Goal: Task Accomplishment & Management: Manage account settings

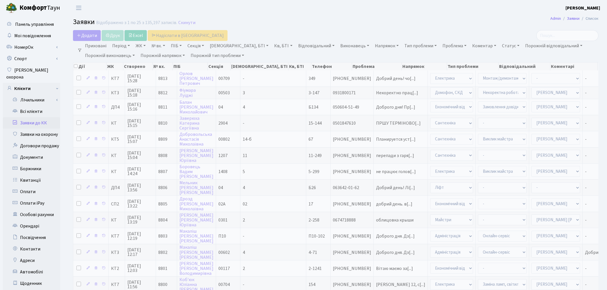
select select "25"
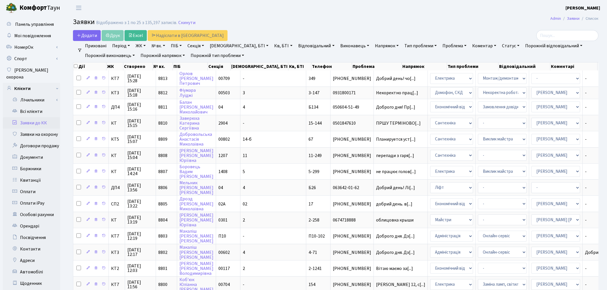
click at [194, 4] on header "Комфорт Таун Котенко К. Л. Мій обліковий запис Вийти" at bounding box center [303, 8] width 607 height 16
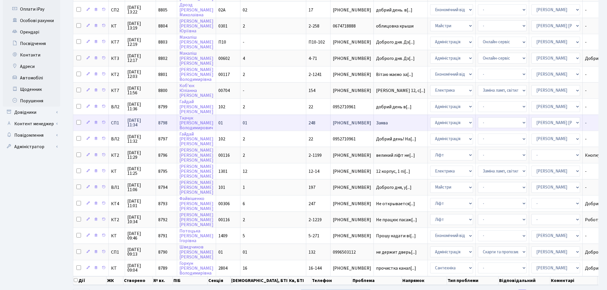
scroll to position [208, 0]
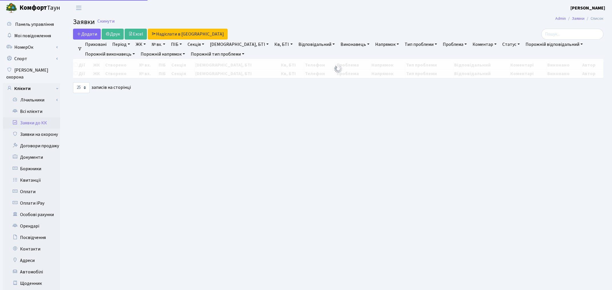
select select "25"
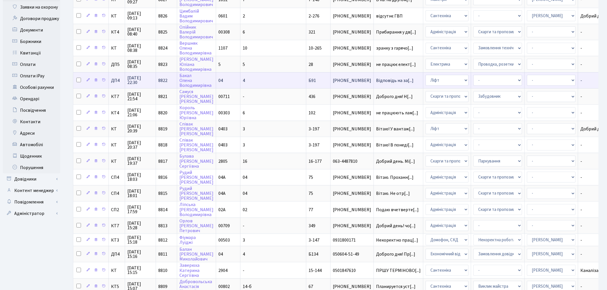
scroll to position [208, 0]
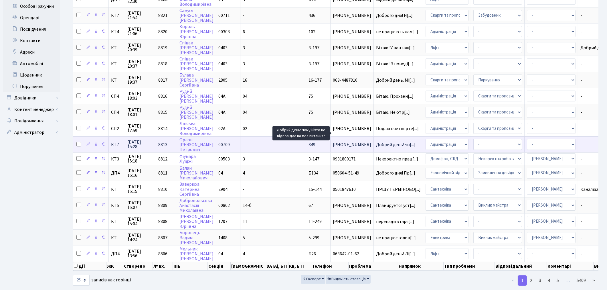
click at [376, 141] on span "Добрий день! чо[...]" at bounding box center [396, 144] width 40 height 6
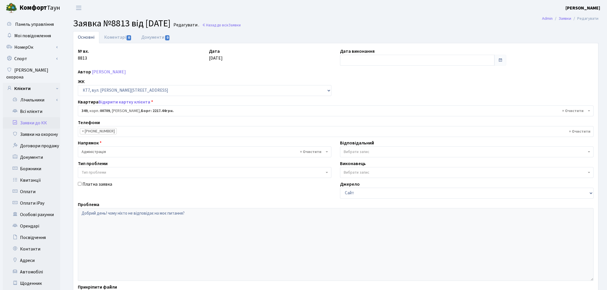
select select "18862"
click at [122, 102] on link "Відкрити картку клієнта" at bounding box center [124, 102] width 52 height 6
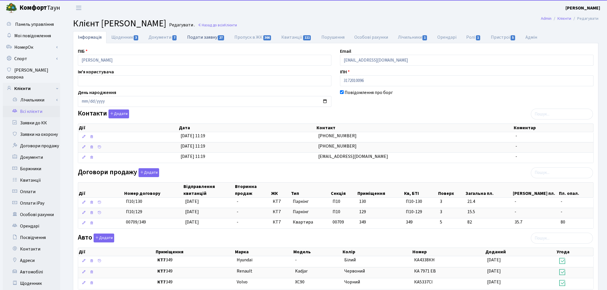
click at [212, 36] on link "Подати заявку 27" at bounding box center [205, 37] width 47 height 12
select select "25"
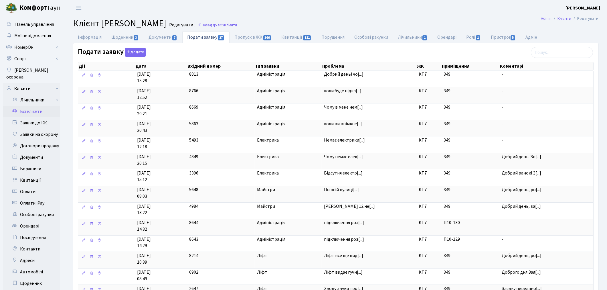
click at [352, 142] on div at bounding box center [353, 141] width 2 height 4
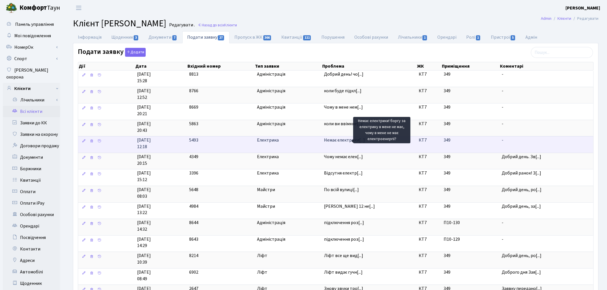
click at [345, 142] on span "Немає електрики[...]" at bounding box center [344, 140] width 41 height 6
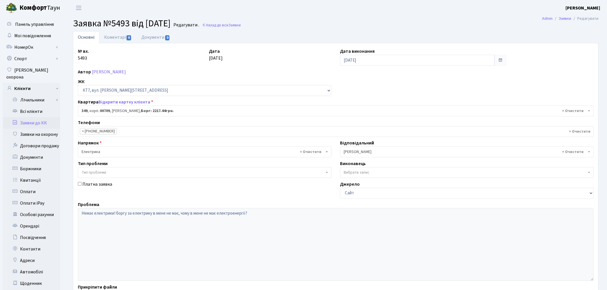
select select "18862"
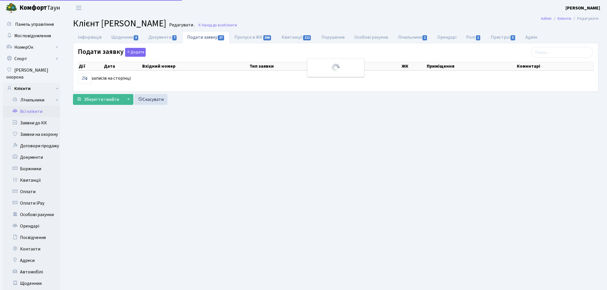
select select "25"
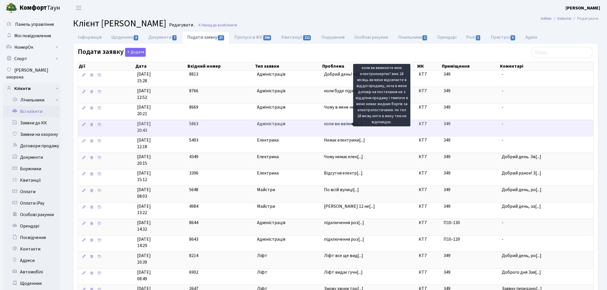
click at [343, 125] on span "коли ви ввімкне[...]" at bounding box center [343, 124] width 39 height 6
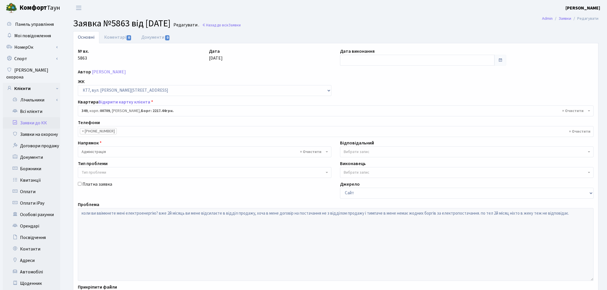
select select "18862"
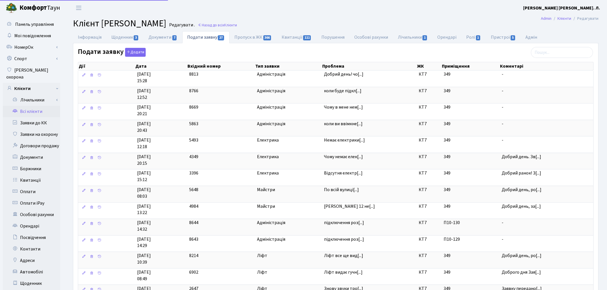
select select "25"
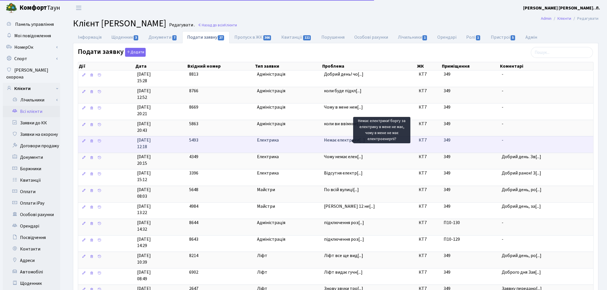
click at [346, 139] on span "Немає електрики[...]" at bounding box center [344, 140] width 41 height 6
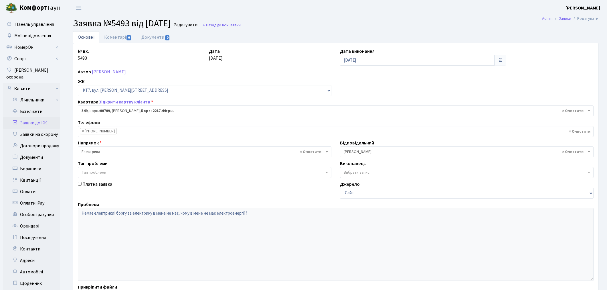
select select "18862"
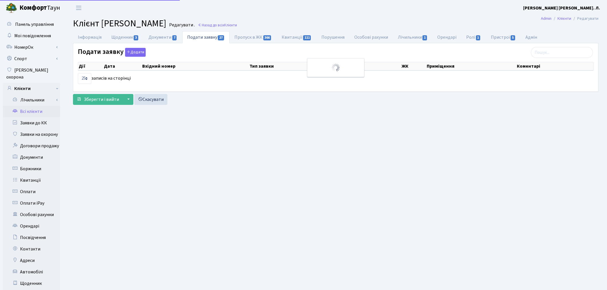
select select "25"
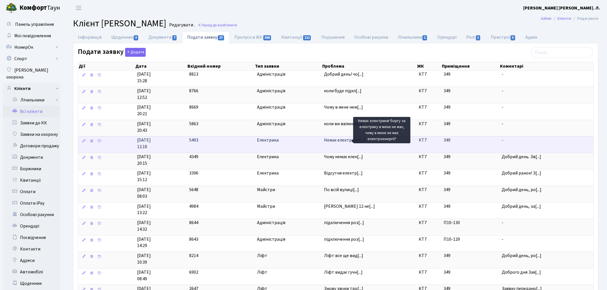
click at [350, 140] on span "Немає електрики[...]" at bounding box center [344, 140] width 41 height 6
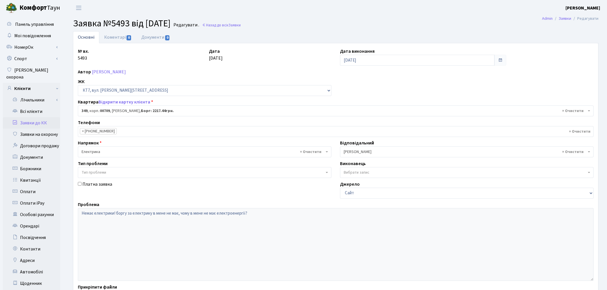
select select "18862"
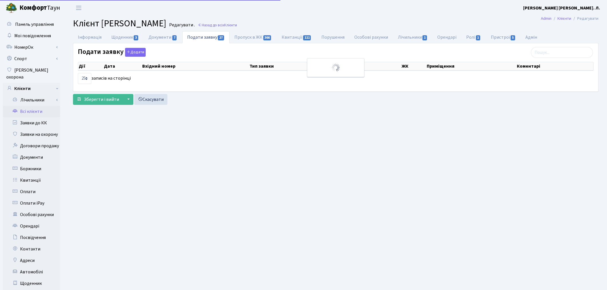
select select "25"
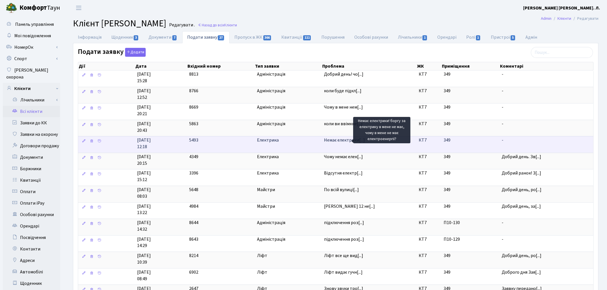
click at [342, 141] on span "Немає електрики[...]" at bounding box center [344, 140] width 41 height 6
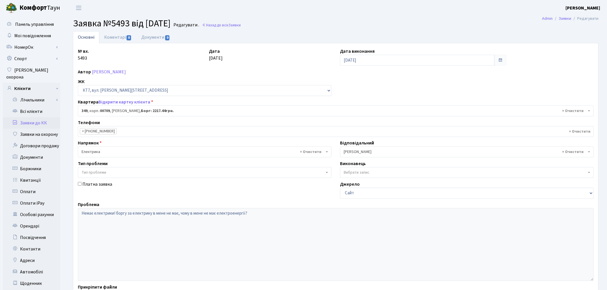
select select "18862"
click at [131, 101] on link "Відкрити картку клієнта" at bounding box center [124, 102] width 52 height 6
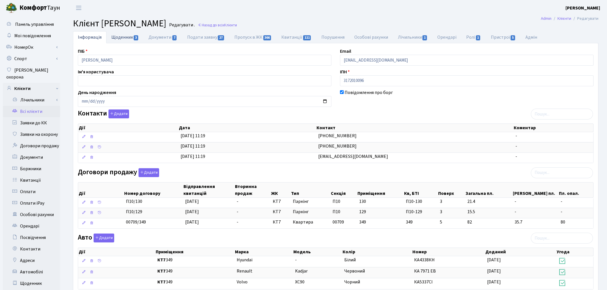
click at [121, 35] on link "Щоденник 3" at bounding box center [124, 37] width 37 height 12
select select "25"
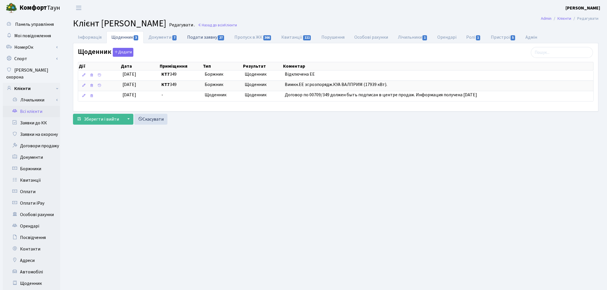
click at [200, 41] on link "Подати заявку 27" at bounding box center [205, 37] width 47 height 12
select select "25"
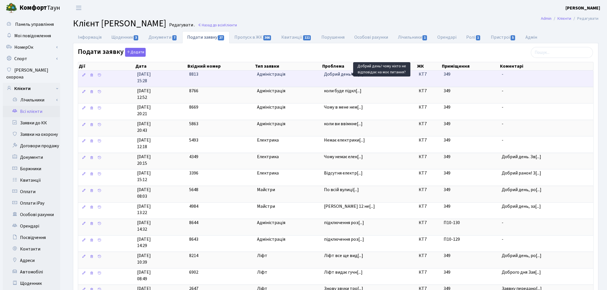
click at [341, 76] on span "Добрий день! чо[...]" at bounding box center [344, 74] width 40 height 6
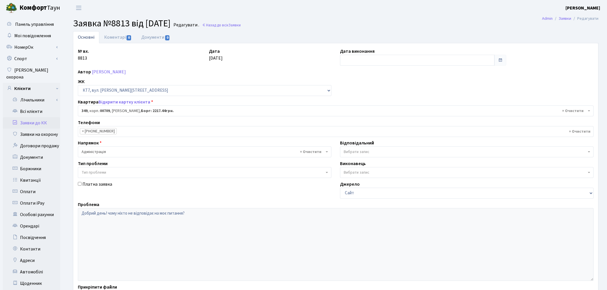
select select "18862"
click at [113, 39] on link "Коментарі 0" at bounding box center [117, 37] width 37 height 12
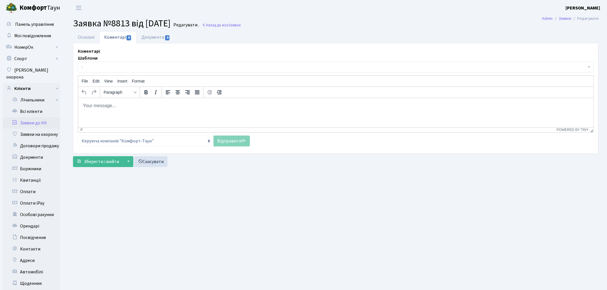
click at [31, 117] on link "Заявки до КК" at bounding box center [31, 122] width 57 height 11
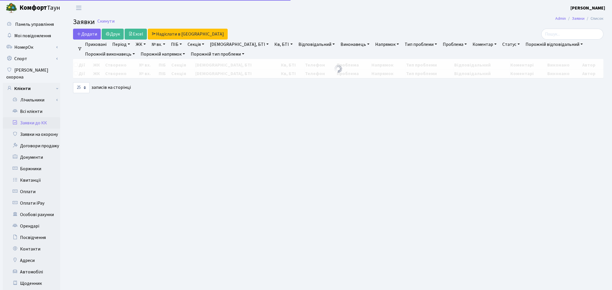
select select "25"
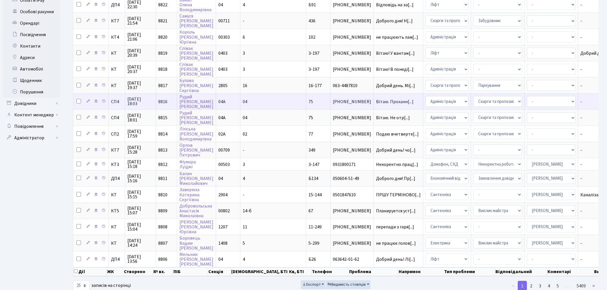
scroll to position [208, 0]
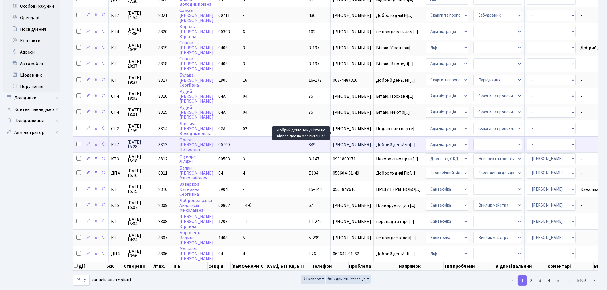
click at [376, 141] on span "Добрий день! чо[...]" at bounding box center [396, 144] width 40 height 6
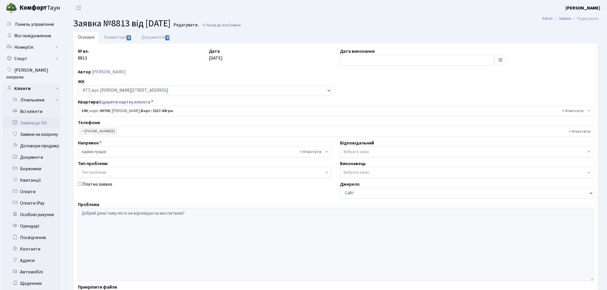
select select "18862"
click at [112, 100] on link "Відкрити картку клієнта" at bounding box center [124, 102] width 52 height 6
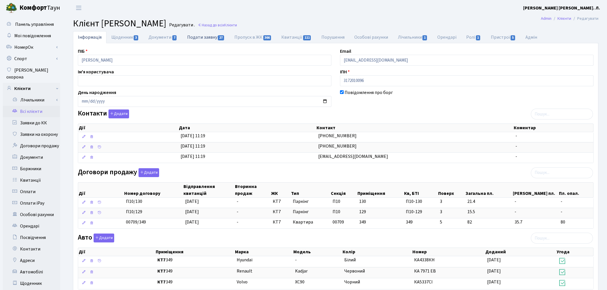
click at [199, 37] on link "Подати заявку 27" at bounding box center [205, 37] width 47 height 12
select select "25"
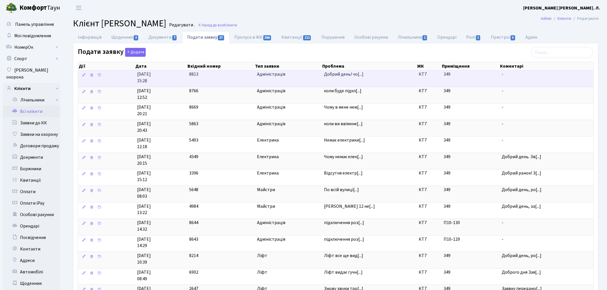
click at [377, 83] on td "Добрий день! чо[...]" at bounding box center [369, 78] width 95 height 16
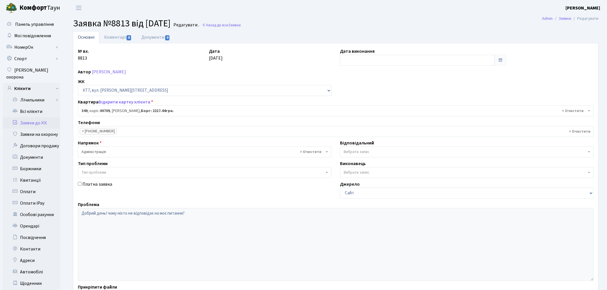
select select "18862"
click at [114, 37] on link "Коментарі 0" at bounding box center [117, 37] width 37 height 12
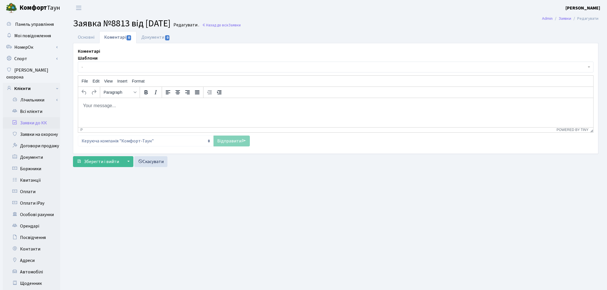
click at [129, 113] on html at bounding box center [335, 105] width 515 height 15
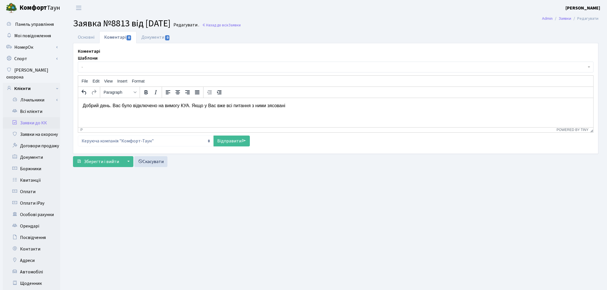
click at [266, 105] on p "Добрий день. Вас було відключено на вимогу КУА. Якщо у Вас вже всі питання з ни…" at bounding box center [335, 105] width 506 height 6
click at [268, 103] on p "Добрий день. Вас було відключено на вимогу КУА. Якщо у Вас вже всі питання з ни…" at bounding box center [335, 105] width 506 height 6
click at [286, 105] on p "Добрий день. Вас було відключено на вимогу КУА. Якщо у Вас вже всі питання з ни…" at bounding box center [335, 105] width 506 height 6
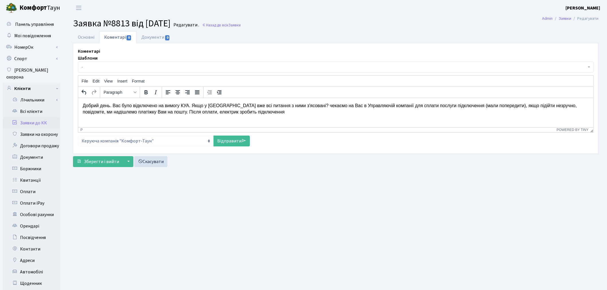
click at [286, 104] on p "Добрий день. Вас було відключено на вимогу КУА. Якщо у Вас вже всі питання з ни…" at bounding box center [335, 108] width 506 height 13
click at [230, 139] on link "Відправити" at bounding box center [232, 140] width 36 height 11
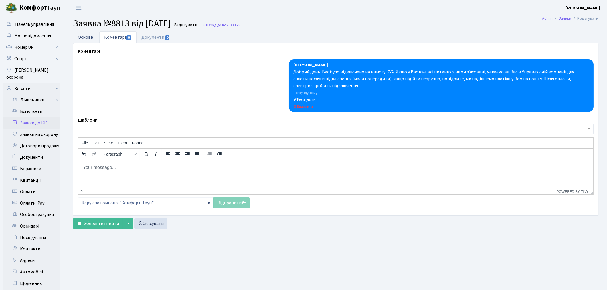
click at [92, 37] on link "Основні" at bounding box center [86, 37] width 26 height 12
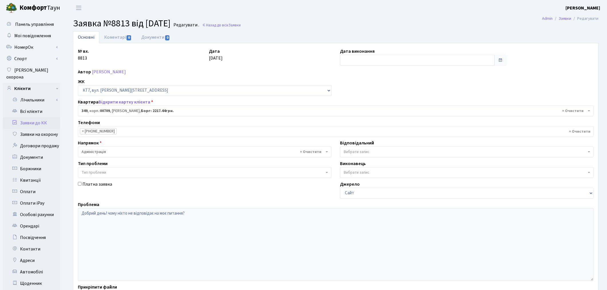
click at [40, 117] on link "Заявки до КК" at bounding box center [31, 122] width 57 height 11
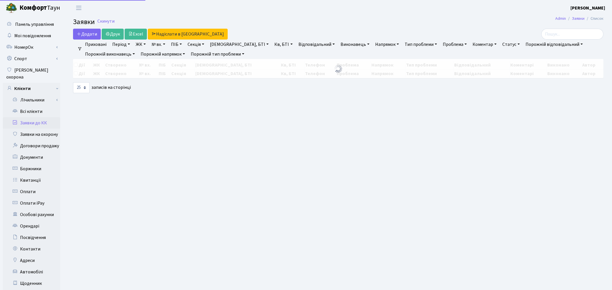
select select "25"
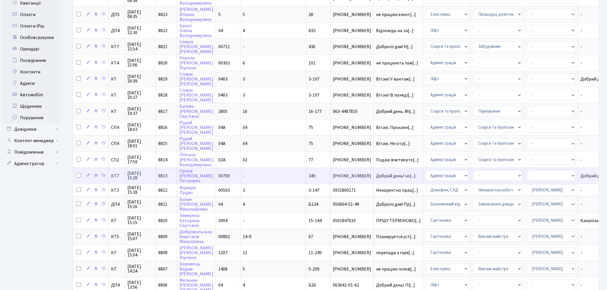
scroll to position [208, 0]
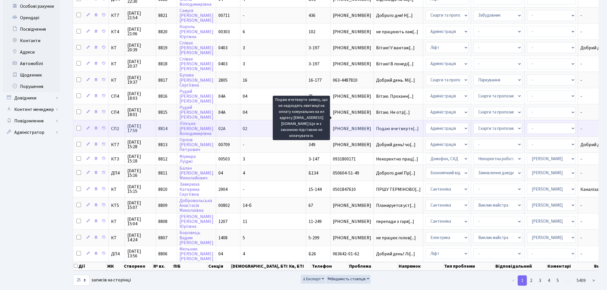
click at [376, 125] on span "Подаю вчетверте[...]" at bounding box center [397, 128] width 43 height 6
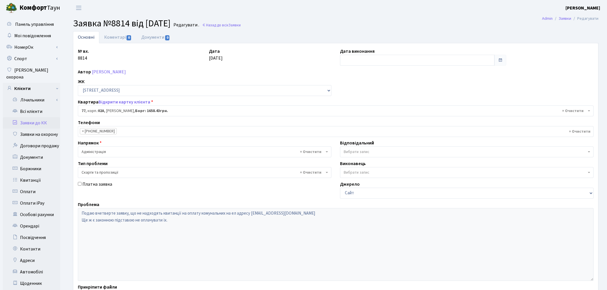
select select "20327"
select select "55"
click at [112, 102] on link "Відкрити картку клієнта" at bounding box center [124, 102] width 52 height 6
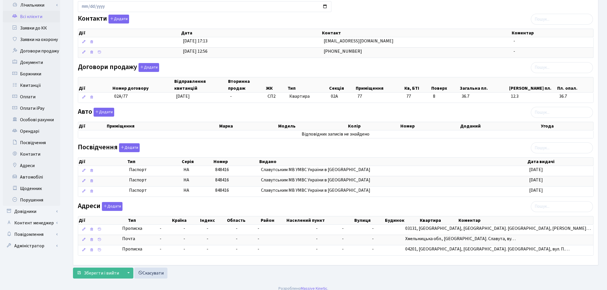
scroll to position [102, 0]
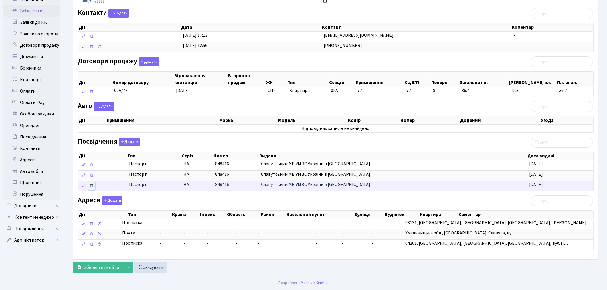
click at [92, 184] on icon at bounding box center [92, 185] width 4 height 4
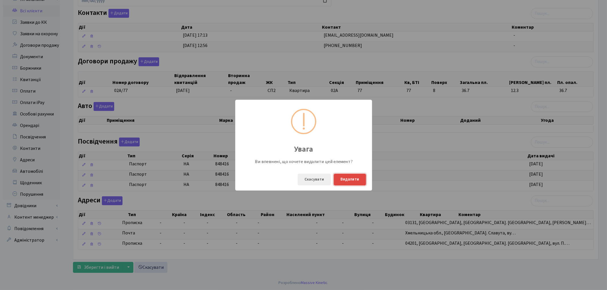
click at [348, 179] on button "Видалити" at bounding box center [350, 179] width 32 height 12
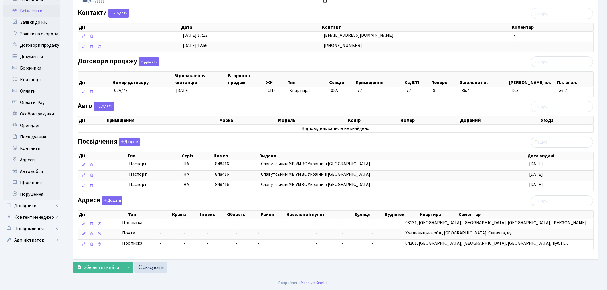
scroll to position [92, 0]
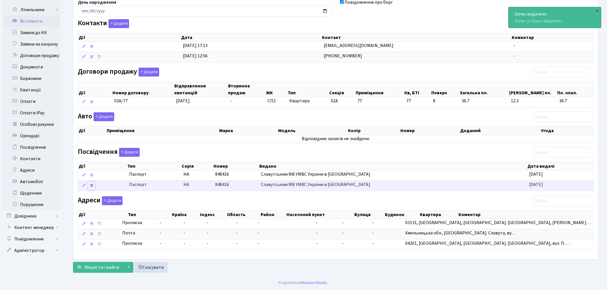
click at [93, 184] on icon at bounding box center [92, 185] width 4 height 4
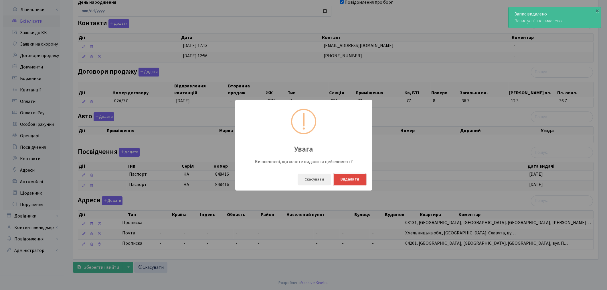
click at [338, 179] on button "Видалити" at bounding box center [350, 179] width 32 height 12
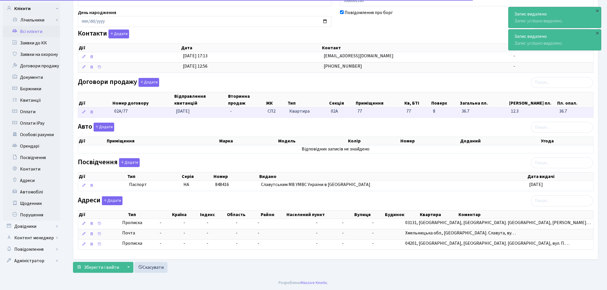
scroll to position [0, 0]
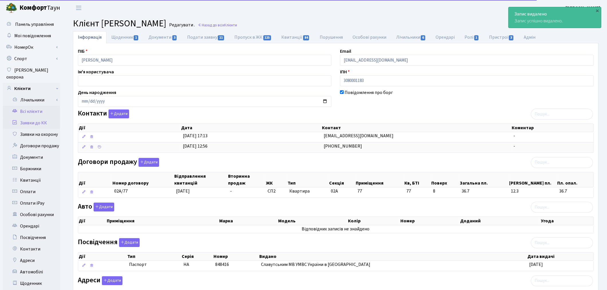
click at [33, 118] on link "Заявки до КК" at bounding box center [31, 122] width 57 height 11
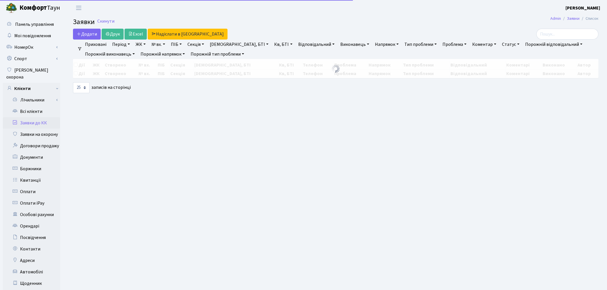
select select "25"
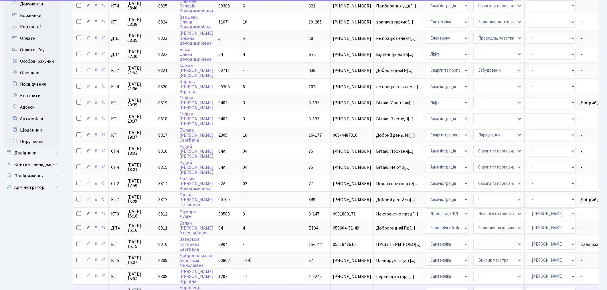
scroll to position [208, 0]
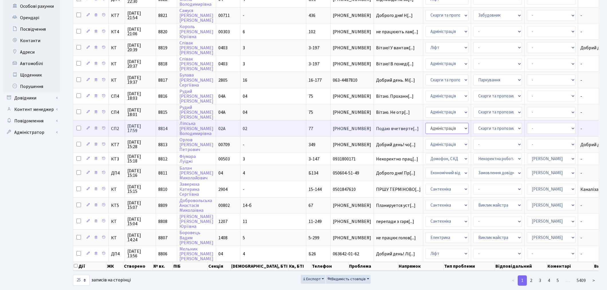
click at [426, 123] on select "- Адміністрація Домофон, СКД Ліфт Майстри Сантехніка Економічний відділ Електри…" at bounding box center [447, 128] width 43 height 11
select select "9"
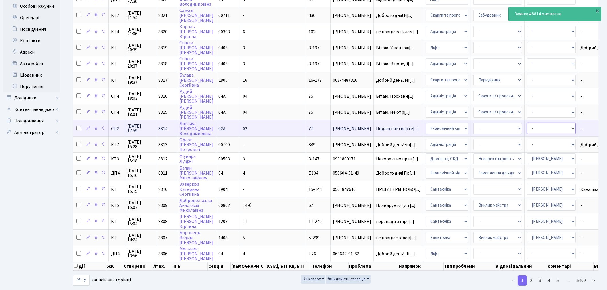
click at [527, 123] on select "- Адміністратор ЖК ДП Адміністратор ЖК КТ Адміністратор ЖК СП [PERSON_NAME] [PE…" at bounding box center [551, 128] width 49 height 11
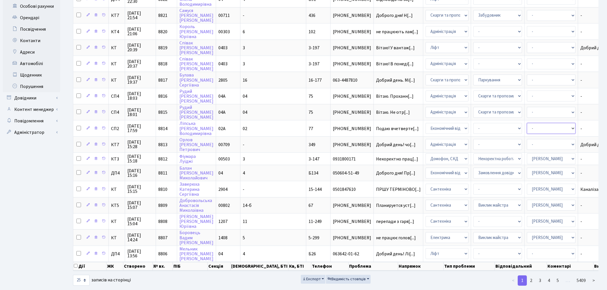
select select "33"
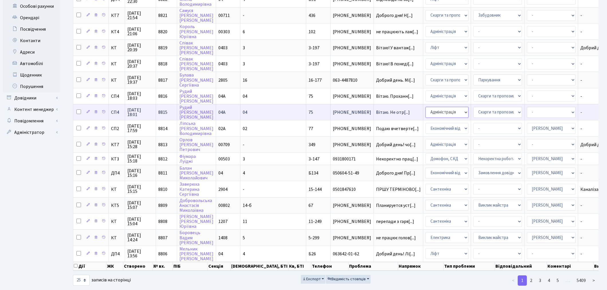
click at [426, 107] on select "- Адміністрація Домофон, СКД Ліфт Майстри Сантехніка Економічний відділ Електри…" at bounding box center [447, 112] width 43 height 11
select select "9"
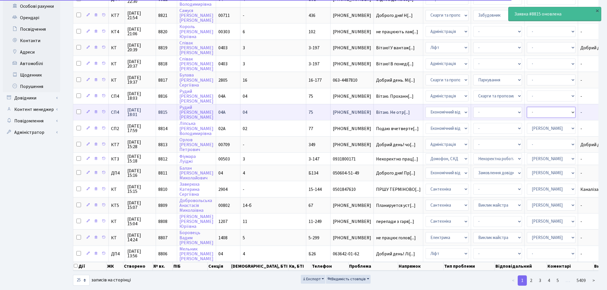
click at [527, 107] on select "- Адміністратор ЖК ДП Адміністратор ЖК КТ Адміністратор ЖК СП [PERSON_NAME] [PE…" at bounding box center [551, 112] width 49 height 11
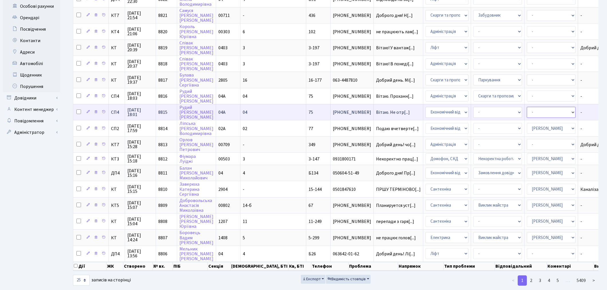
select select "33"
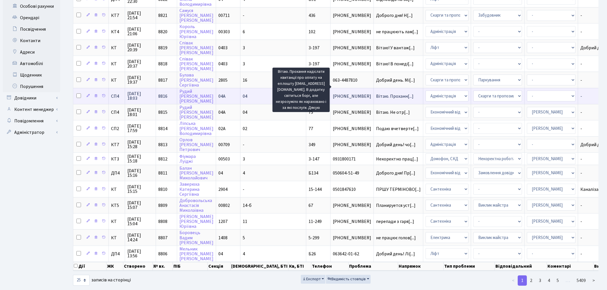
click at [376, 93] on span "Вітаю. Проханн[...]" at bounding box center [395, 96] width 38 height 6
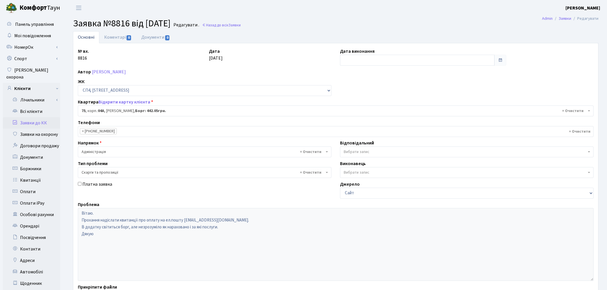
select select "21103"
select select "55"
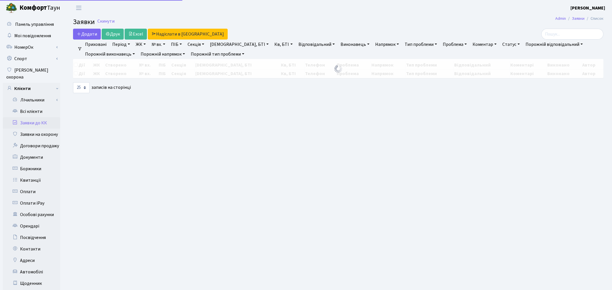
select select "25"
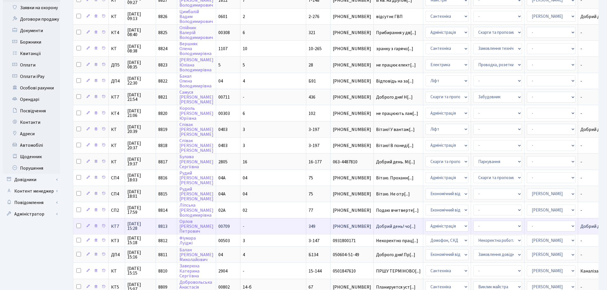
scroll to position [127, 0]
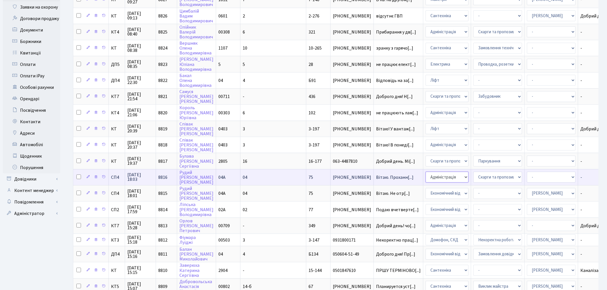
click at [426, 171] on select "- Адміністрація Домофон, СКД Ліфт Майстри Сантехніка Економічний відділ Електри…" at bounding box center [447, 176] width 43 height 11
select select "9"
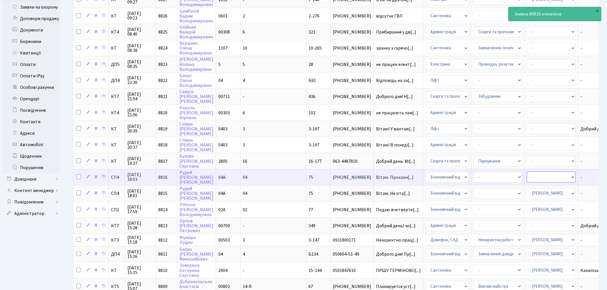
click at [527, 171] on select "- Адміністратор ЖК ДП Адміністратор ЖК КТ Адміністратор ЖК СП [PERSON_NAME] [PE…" at bounding box center [551, 176] width 49 height 11
select select "33"
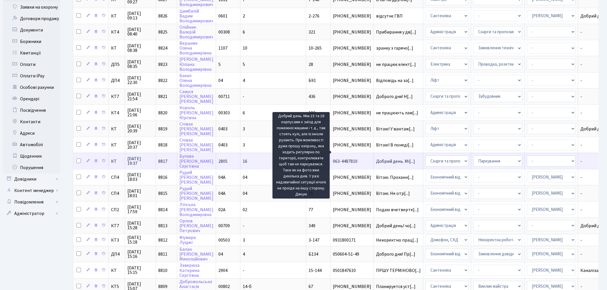
click at [376, 158] on span "Добрий день. Мі[...]" at bounding box center [395, 161] width 39 height 6
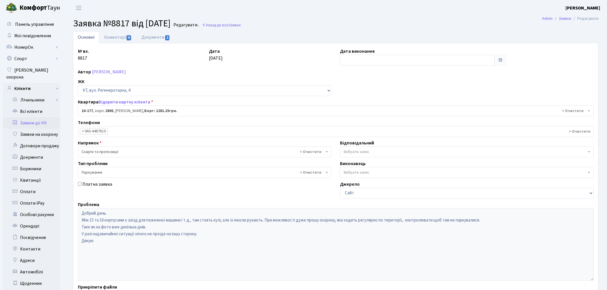
select select "8738"
select select "66"
click at [155, 38] on link "Документи 1" at bounding box center [156, 37] width 38 height 12
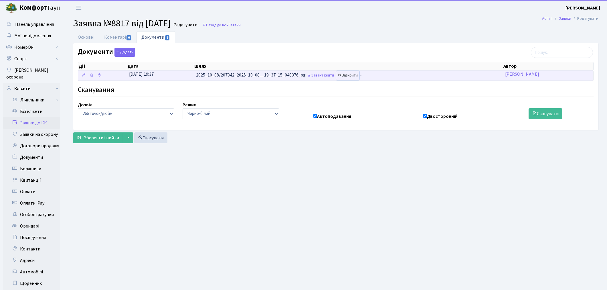
click at [351, 75] on link "Відкрити" at bounding box center [347, 75] width 23 height 9
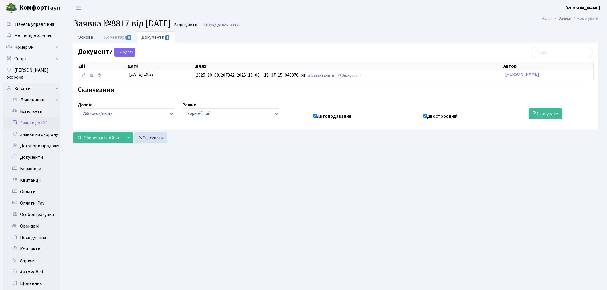
click at [87, 39] on link "Основні" at bounding box center [86, 37] width 26 height 12
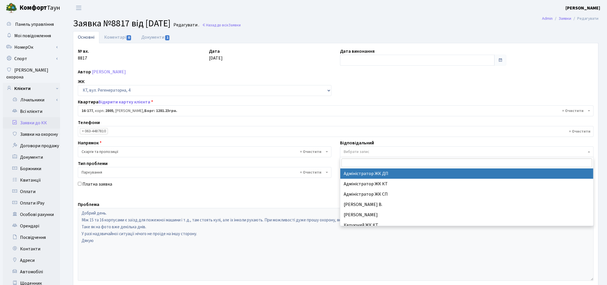
click at [357, 155] on span "Вибрати запис" at bounding box center [467, 151] width 254 height 11
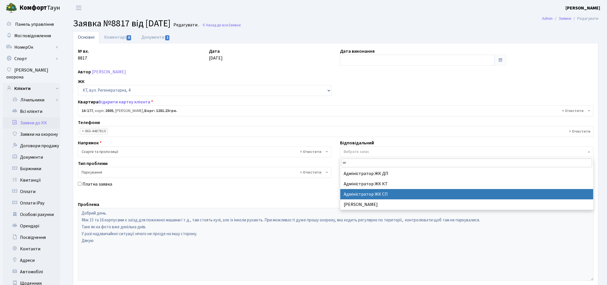
type input "мі"
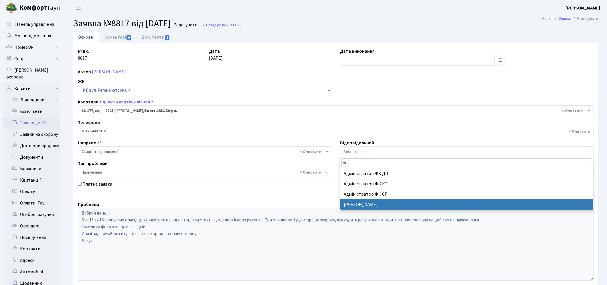
select select "26"
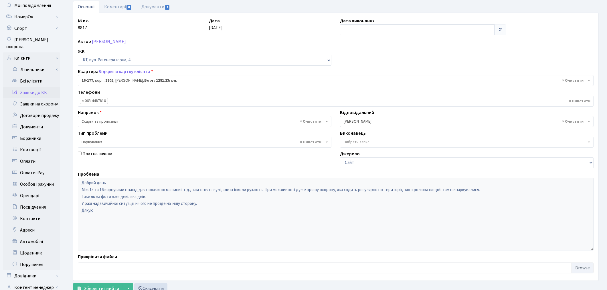
scroll to position [66, 0]
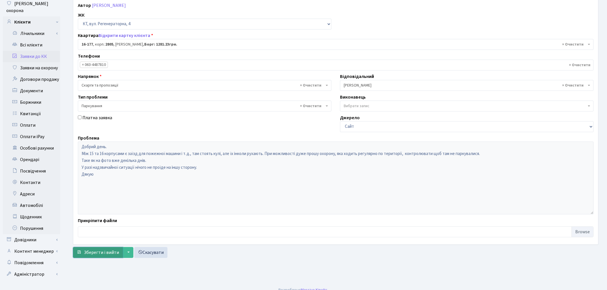
click at [99, 254] on span "Зберегти і вийти" at bounding box center [101, 252] width 35 height 6
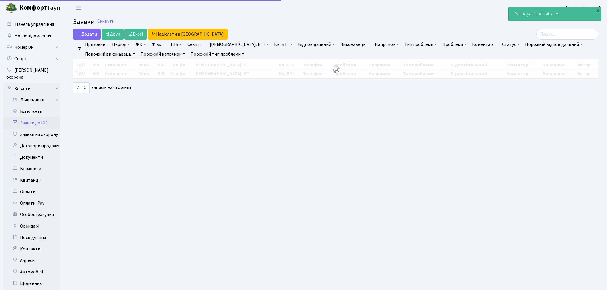
select select "25"
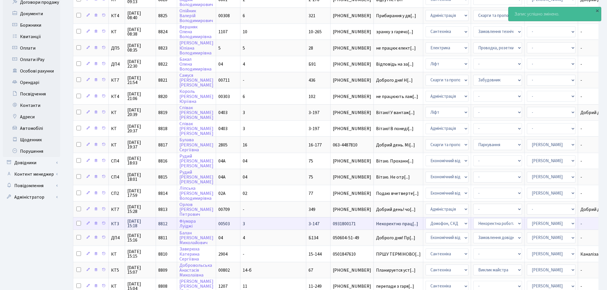
scroll to position [159, 0]
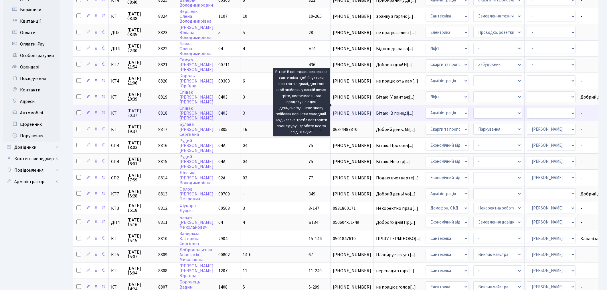
click at [376, 110] on span "Вітаю! В понеді[...]" at bounding box center [395, 113] width 38 height 6
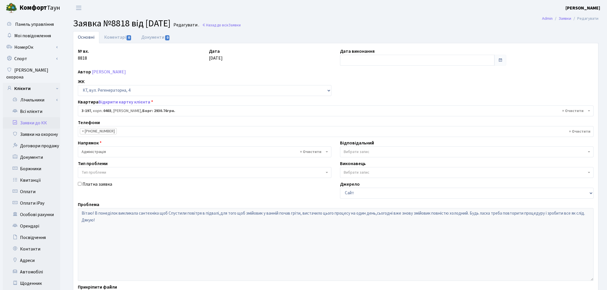
select select "864"
click at [122, 104] on link "Відкрити картку клієнта" at bounding box center [124, 102] width 52 height 6
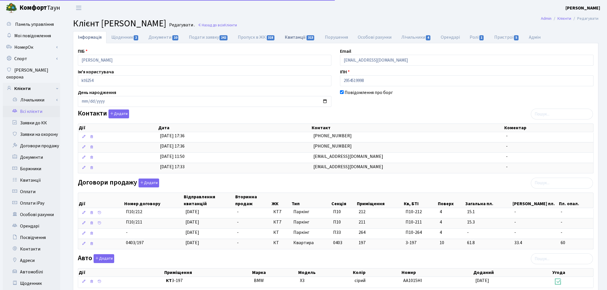
click at [296, 37] on link "Квитанції 313" at bounding box center [300, 37] width 40 height 12
select select "25"
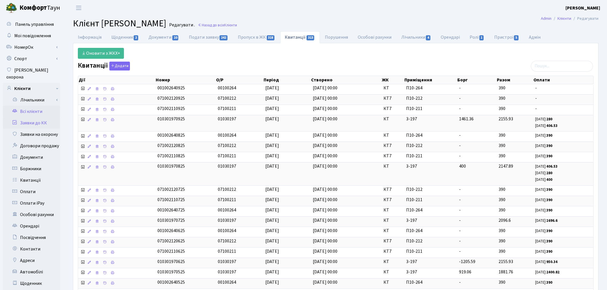
click at [33, 117] on link "Заявки до КК" at bounding box center [31, 122] width 57 height 11
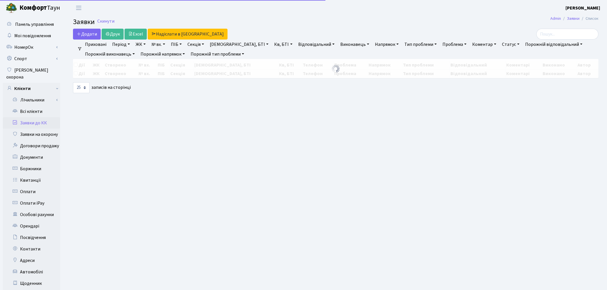
select select "25"
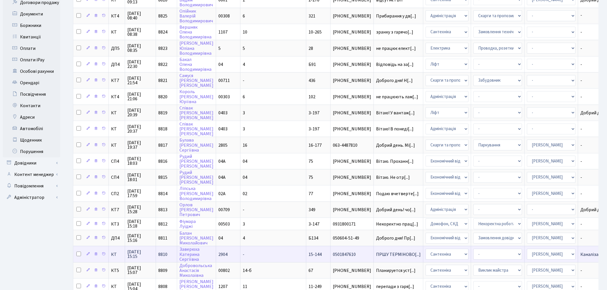
scroll to position [191, 0]
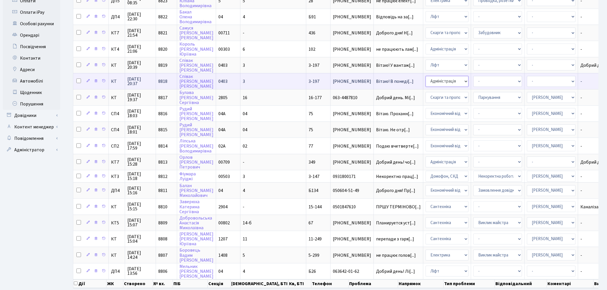
click at [426, 76] on select "- Адміністрація Домофон, СКД Ліфт Майстри Сантехніка Економічний відділ Електри…" at bounding box center [447, 81] width 43 height 11
select select "2"
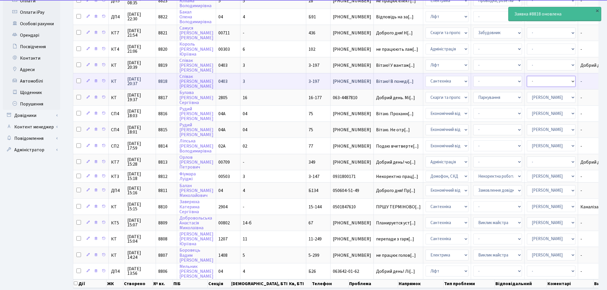
click at [527, 76] on select "- Адміністратор ЖК ДП Адміністратор ЖК КТ Адміністратор ЖК СП Вижул В. В. Горді…" at bounding box center [551, 81] width 49 height 11
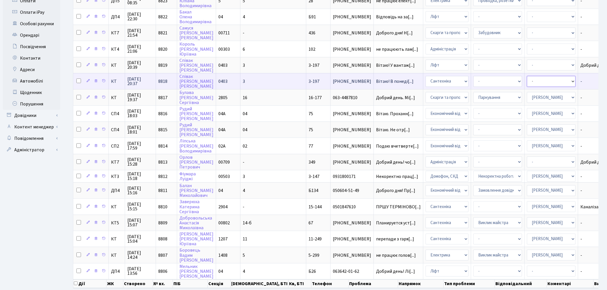
select select "67"
click at [527, 76] on select "- Адміністратор ЖК ДП Адміністратор ЖК КТ Адміністратор ЖК СП [PERSON_NAME] [PE…" at bounding box center [551, 81] width 49 height 11
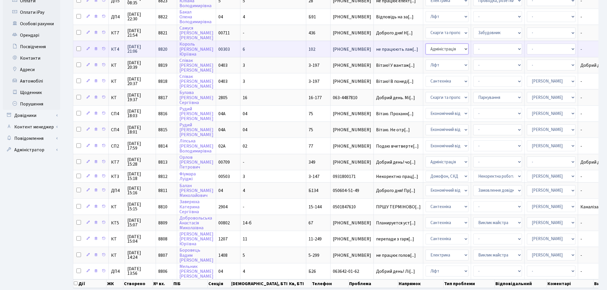
click at [426, 44] on select "- Адміністрація Домофон, СКД Ліфт Майстри Сантехніка Економічний відділ Електри…" at bounding box center [447, 49] width 43 height 11
select select "3"
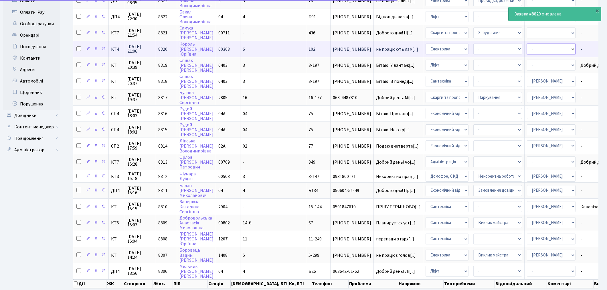
click at [527, 44] on select "- Адміністратор ЖК ДП Адміністратор ЖК КТ Адміністратор ЖК СП Вижул В. В. Горді…" at bounding box center [551, 49] width 49 height 11
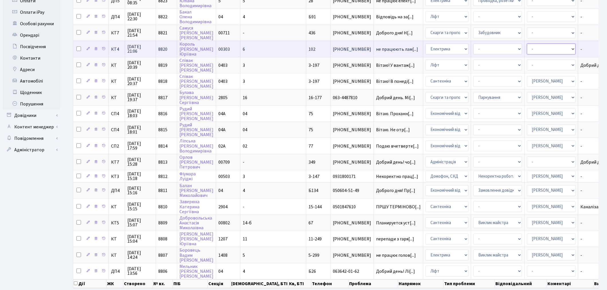
select select "22"
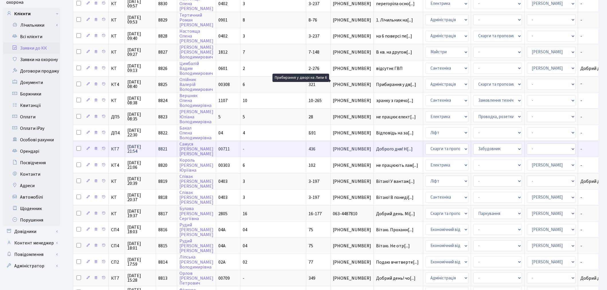
scroll to position [64, 0]
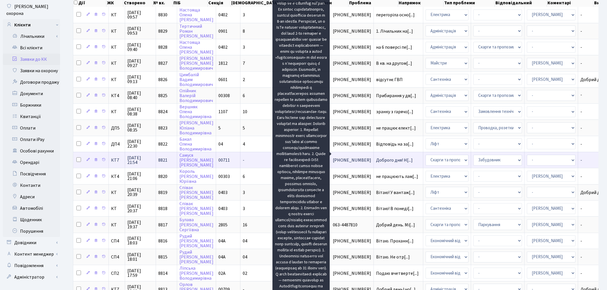
click at [376, 157] on span "Доброго дня! Н[...]" at bounding box center [394, 160] width 37 height 6
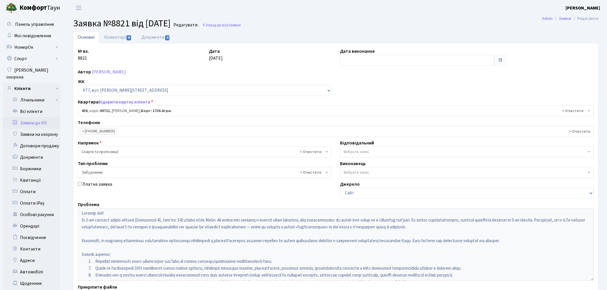
select select "19019"
select select "64"
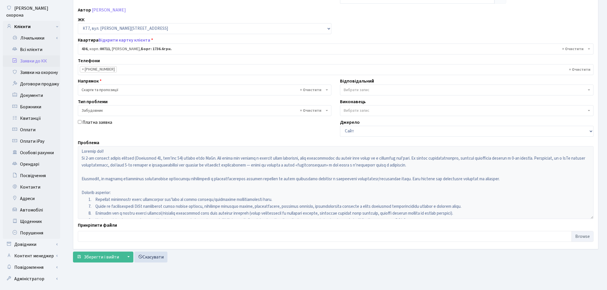
scroll to position [66, 0]
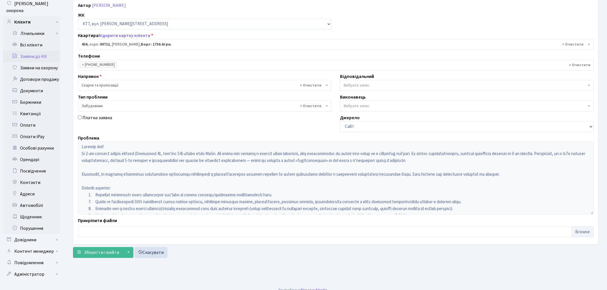
click at [366, 85] on span "Вибрати запис" at bounding box center [357, 85] width 26 height 6
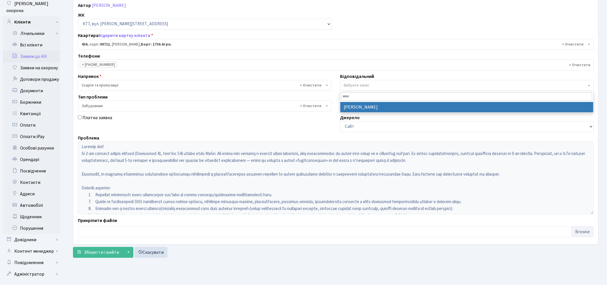
type input "мик"
select select "25"
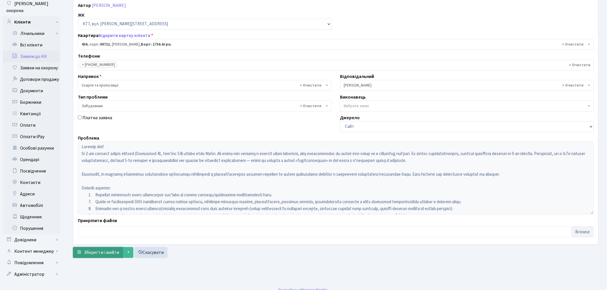
click at [96, 252] on span "Зберегти і вийти" at bounding box center [101, 252] width 35 height 6
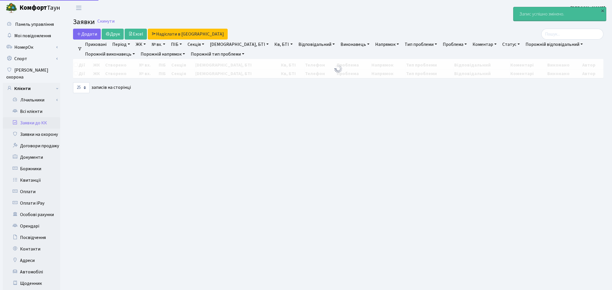
select select "25"
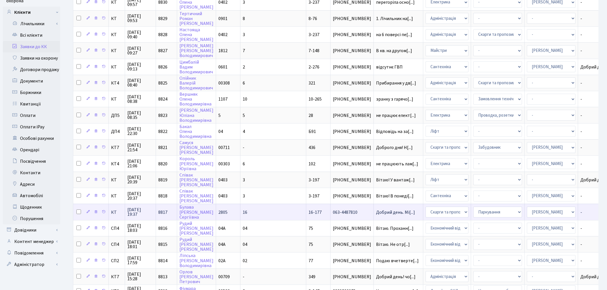
scroll to position [64, 0]
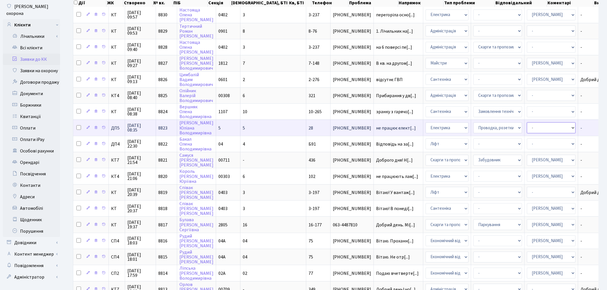
click at [527, 125] on select "- Адміністратор ЖК ДП Адміністратор ЖК КТ Адміністратор ЖК СП Вижул В. В. Горді…" at bounding box center [551, 127] width 49 height 11
select select "94"
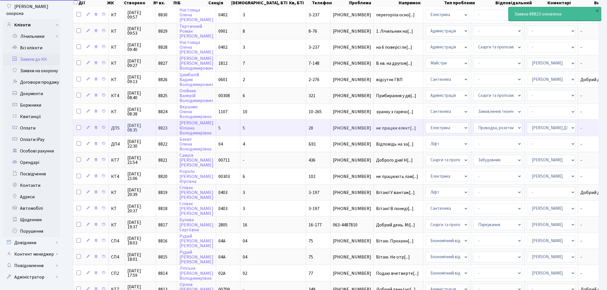
click at [527, 125] on select "- Адміністратор ЖК ДП Адміністратор ЖК КТ Адміністратор ЖК СП Вижул В. В. Горді…" at bounding box center [551, 127] width 49 height 11
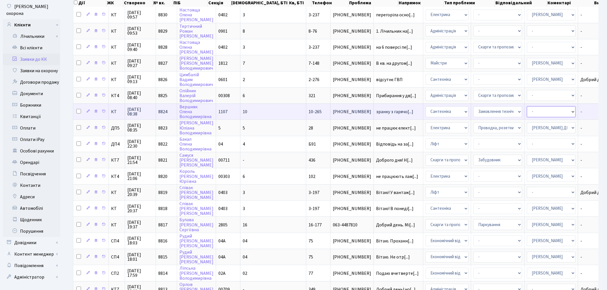
click at [527, 109] on select "- Адміністратор ЖК ДП Адміністратор ЖК КТ Адміністратор ЖК СП Вижул В. В. Горді…" at bounding box center [551, 111] width 49 height 11
select select "67"
click at [527, 109] on select "- Адміністратор ЖК ДП Адміністратор ЖК КТ Адміністратор ЖК СП Вижул В. В. Горді…" at bounding box center [551, 111] width 49 height 11
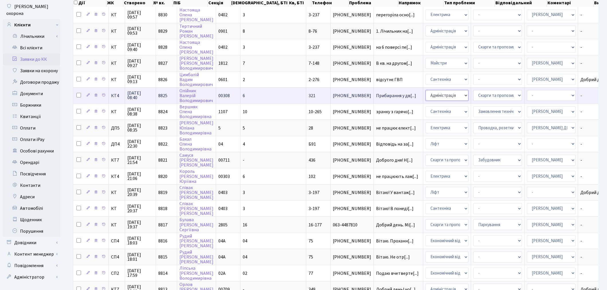
click at [426, 91] on select "- Адміністрація Домофон, СКД Ліфт Майстри Сантехніка Економічний відділ Електри…" at bounding box center [447, 95] width 43 height 11
select select "1"
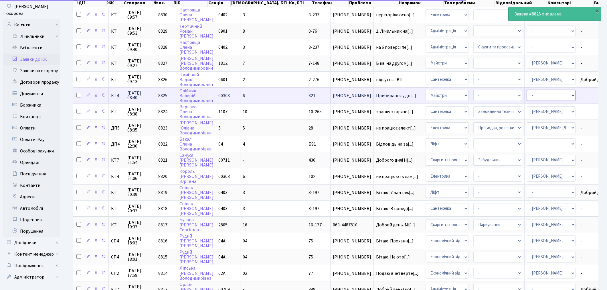
click at [527, 95] on select "- Адміністратор ЖК ДП Адміністратор ЖК КТ Адміністратор ЖК СП Вижул В. В. Горді…" at bounding box center [551, 95] width 49 height 11
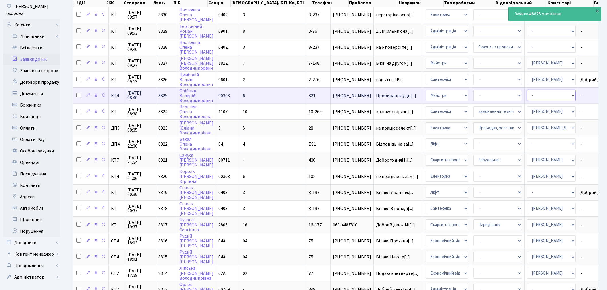
select select "18"
click at [527, 95] on select "- Адміністратор ЖК ДП Адміністратор ЖК КТ Адміністратор ЖК СП Вижул В. В. Горді…" at bounding box center [551, 95] width 49 height 11
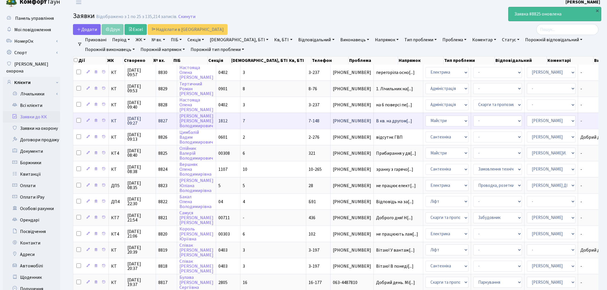
scroll to position [0, 0]
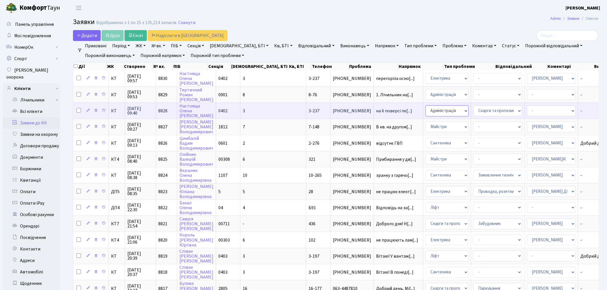
click at [426, 110] on select "- Адміністрація Домофон, СКД Ліфт Майстри Сантехніка Економічний відділ Електри…" at bounding box center [447, 110] width 43 height 11
select select "3"
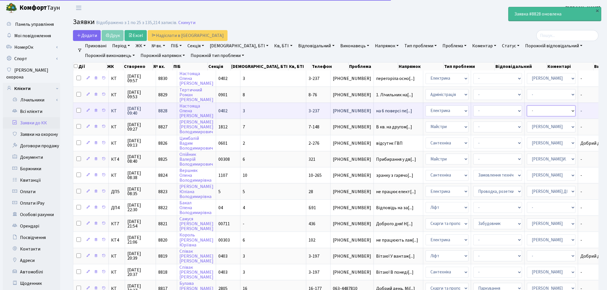
click at [527, 110] on select "- Адміністратор ЖК ДП Адміністратор ЖК КТ Адміністратор ЖК СП Вижул В. В. Горді…" at bounding box center [551, 110] width 49 height 11
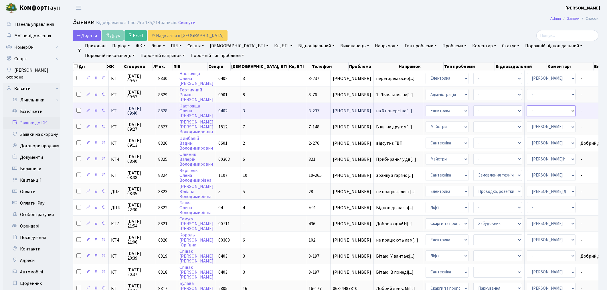
select select "22"
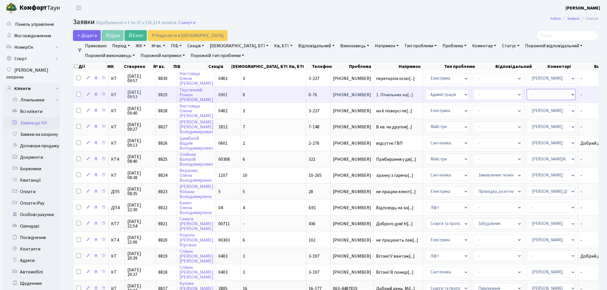
click at [527, 93] on select "- Адміністратор ЖК ДП Адміністратор ЖК КТ Адміністратор ЖК СП Вижул В. В. Горді…" at bounding box center [551, 94] width 49 height 11
select select "113"
click at [527, 93] on select "- Адміністратор ЖК ДП Адміністратор ЖК КТ Адміністратор ЖК СП Вижул В. В. Горді…" at bounding box center [551, 94] width 49 height 11
click at [426, 96] on select "- Адміністрація Домофон, СКД Ліфт Майстри Сантехніка Економічний відділ Електри…" at bounding box center [447, 94] width 43 height 11
select select "38"
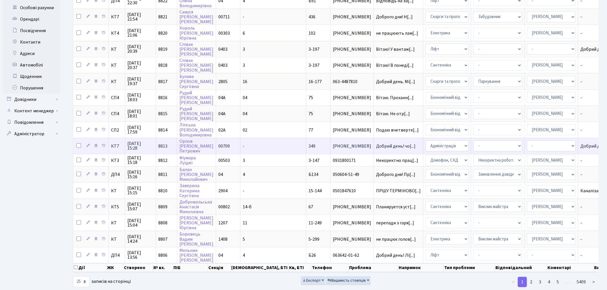
scroll to position [208, 0]
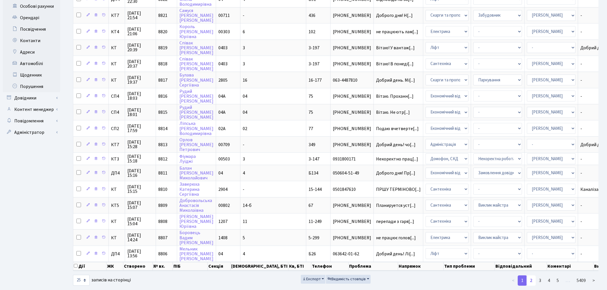
click at [534, 275] on link "2" at bounding box center [531, 280] width 9 height 10
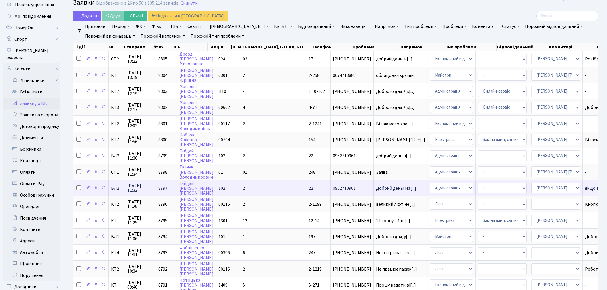
scroll to position [17, 0]
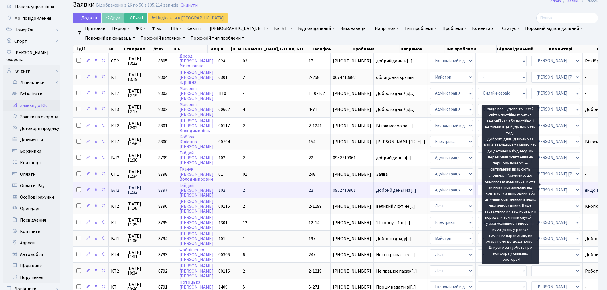
click at [585, 187] on span "якщо все чудово[...]" at bounding box center [605, 190] width 40 height 6
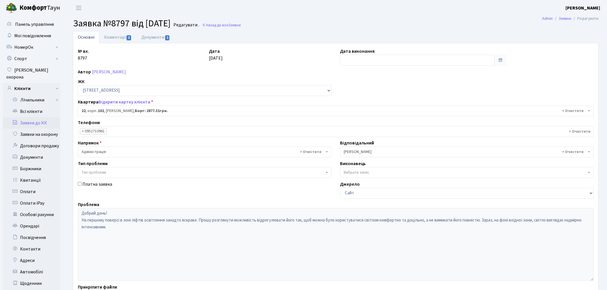
select select "38005"
click at [114, 40] on link "Коментарі 2" at bounding box center [117, 37] width 37 height 12
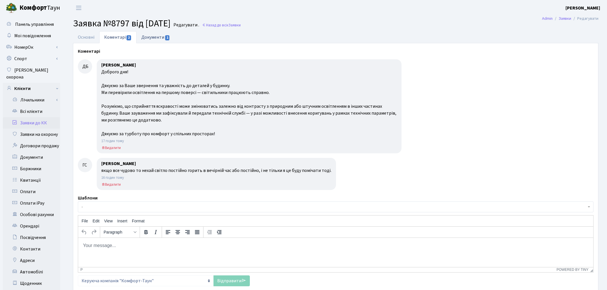
click at [155, 39] on link "Документи 1" at bounding box center [156, 37] width 38 height 12
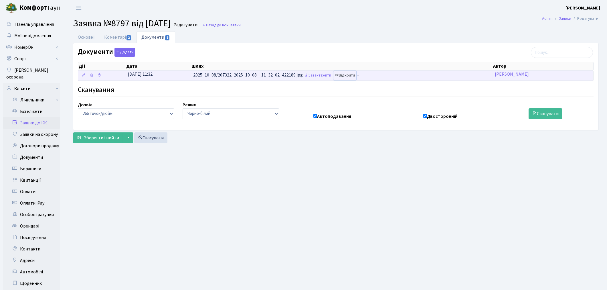
click at [351, 79] on link "Відкрити" at bounding box center [345, 75] width 23 height 9
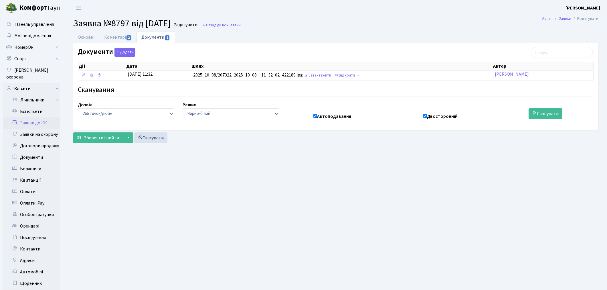
click at [24, 117] on link "Заявки до КК" at bounding box center [31, 122] width 57 height 11
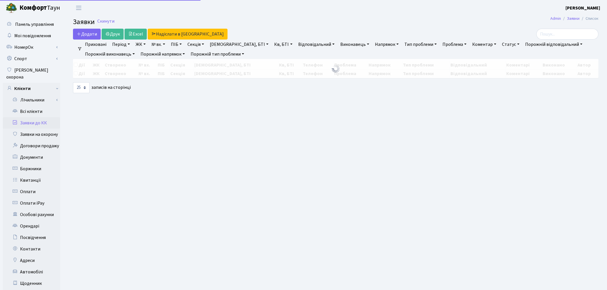
select select "25"
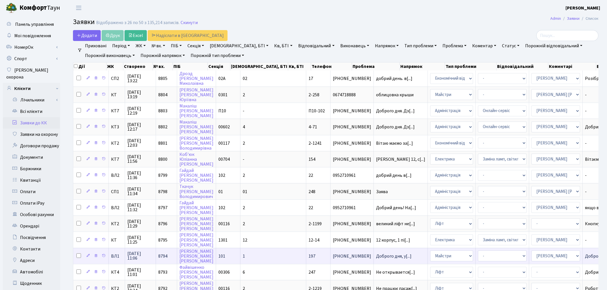
click at [583, 252] on td "Доброго дня, за[...]" at bounding box center [606, 256] width 46 height 16
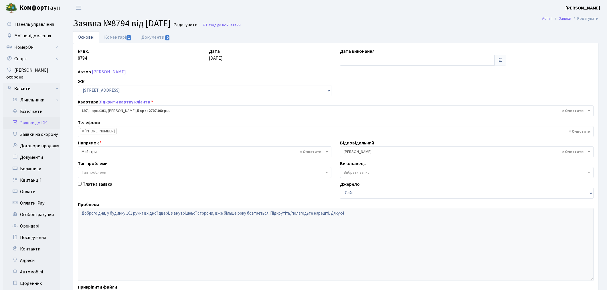
select select "44263"
click at [116, 36] on link "Коментарі 1" at bounding box center [117, 37] width 37 height 12
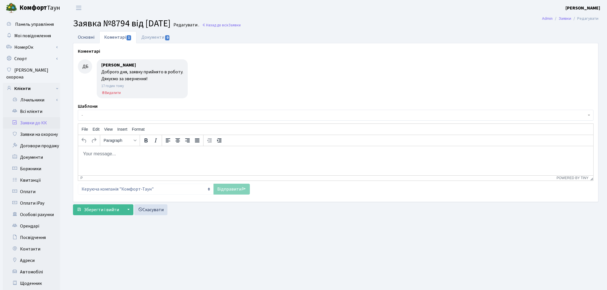
click at [82, 38] on link "Основні" at bounding box center [86, 37] width 26 height 12
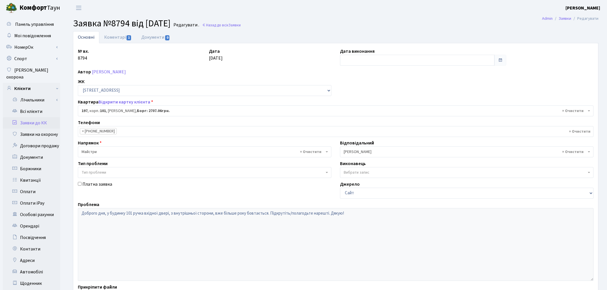
click at [38, 117] on link "Заявки до КК" at bounding box center [31, 122] width 57 height 11
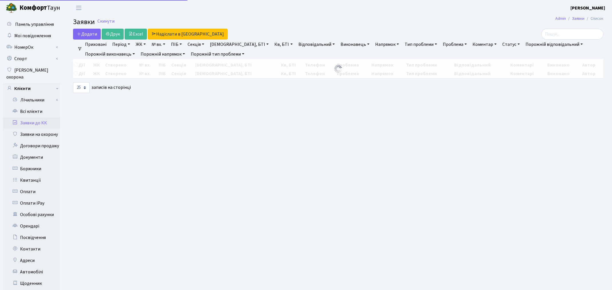
select select "25"
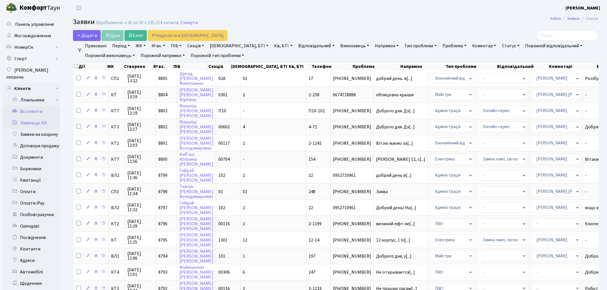
click at [25, 106] on link "Всі клієнти" at bounding box center [31, 111] width 57 height 11
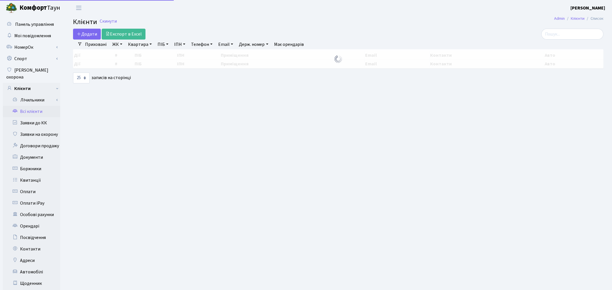
select select "25"
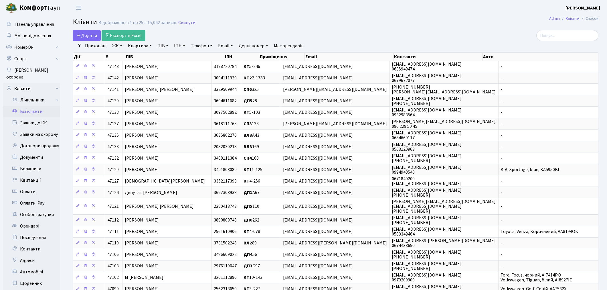
click at [137, 47] on link "Квартира" at bounding box center [140, 46] width 28 height 10
type input "207"
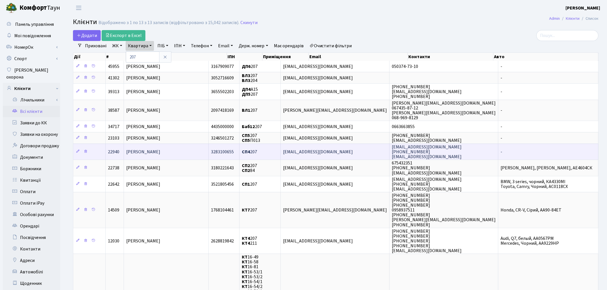
click at [157, 145] on td "Кудревич Артем Ігорович" at bounding box center [166, 151] width 85 height 16
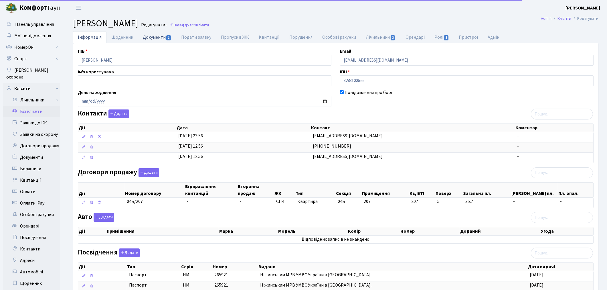
click at [151, 37] on link "Документи 1" at bounding box center [157, 37] width 38 height 12
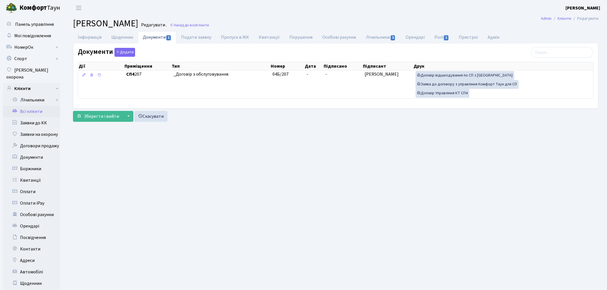
click at [24, 106] on link "Всі клієнти" at bounding box center [31, 111] width 57 height 11
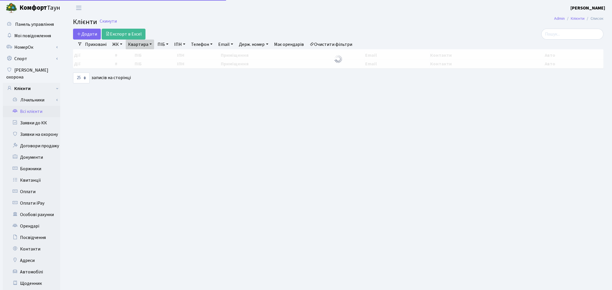
select select "25"
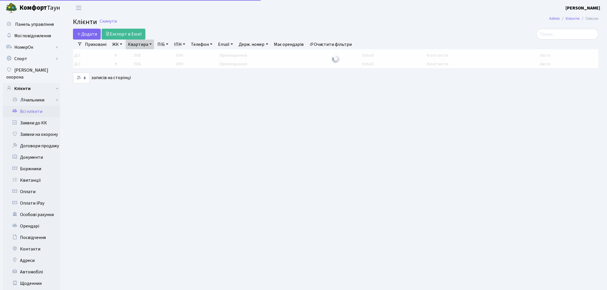
click at [139, 43] on link "Квартира" at bounding box center [140, 45] width 28 height 10
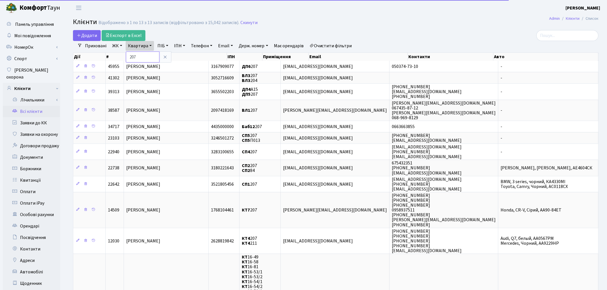
click at [138, 58] on input "207" at bounding box center [142, 57] width 33 height 11
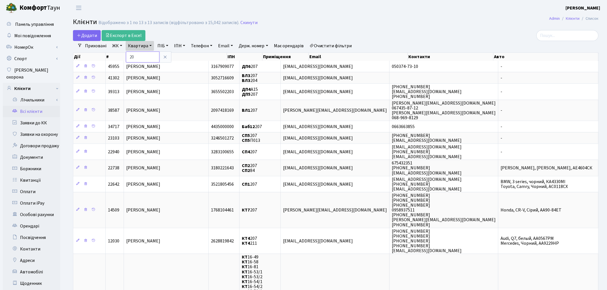
type input "2"
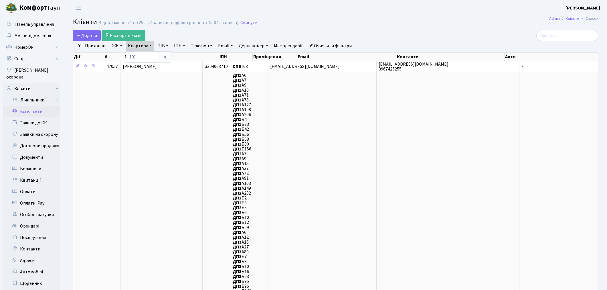
click at [118, 41] on link "ЖК" at bounding box center [117, 46] width 15 height 10
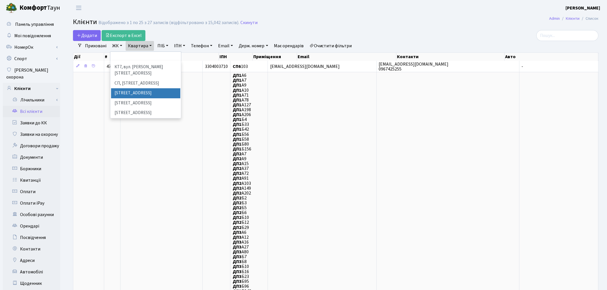
scroll to position [95, 0]
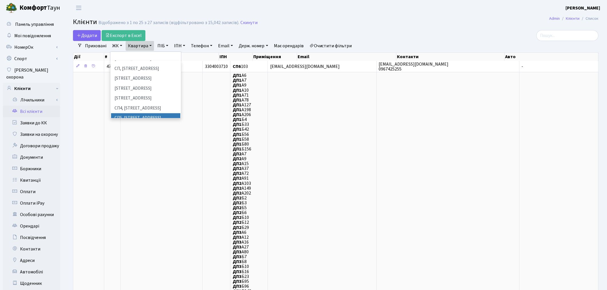
click at [141, 113] on li "СП5, Столичне шосе, 3-А" at bounding box center [145, 118] width 69 height 10
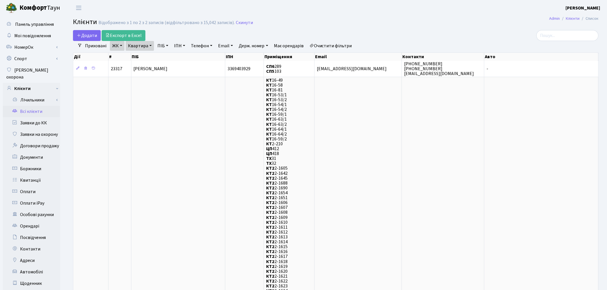
click at [136, 47] on link "Квартира" at bounding box center [140, 46] width 28 height 10
type input "104"
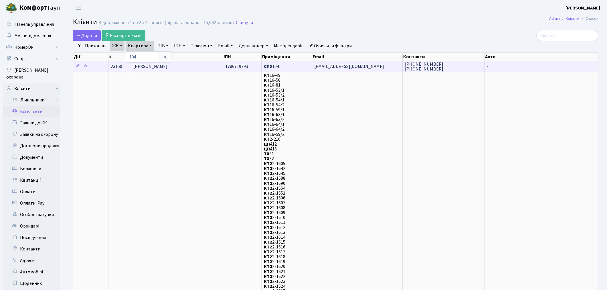
click at [175, 70] on td "[PERSON_NAME]" at bounding box center [177, 66] width 92 height 11
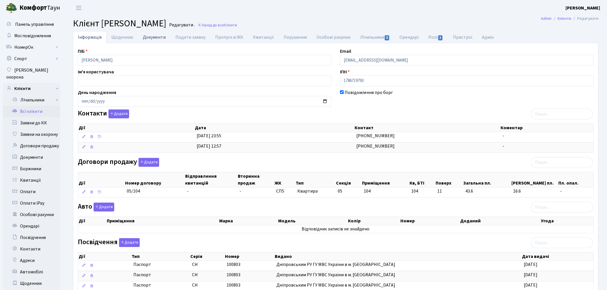
click at [155, 39] on link "Документи" at bounding box center [154, 37] width 33 height 12
select select "25"
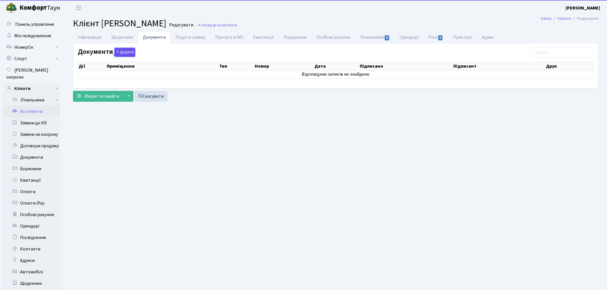
click at [120, 53] on button "Додати" at bounding box center [125, 52] width 21 height 9
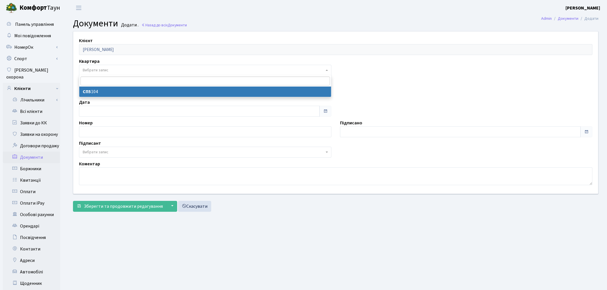
click at [115, 69] on span "Вибрати запис" at bounding box center [204, 70] width 242 height 6
select select "36768"
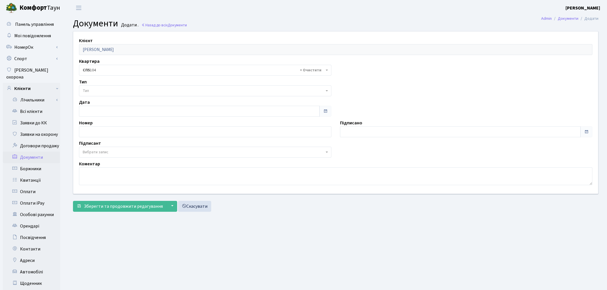
click at [113, 89] on span "Тип" at bounding box center [204, 91] width 242 height 6
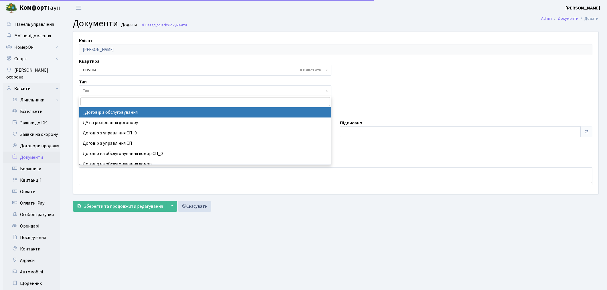
select select "289"
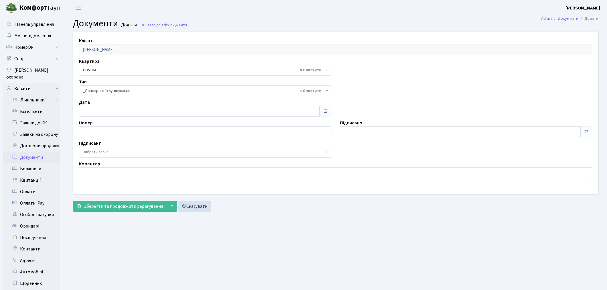
click at [125, 151] on span "Вибрати запис" at bounding box center [204, 152] width 242 height 6
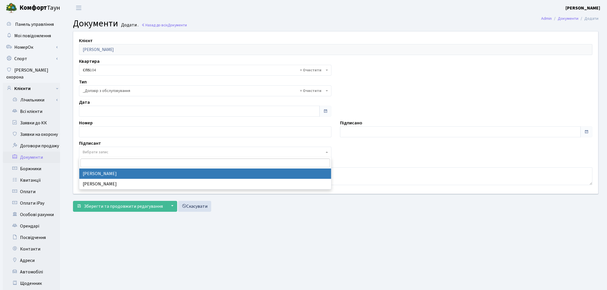
select select "74"
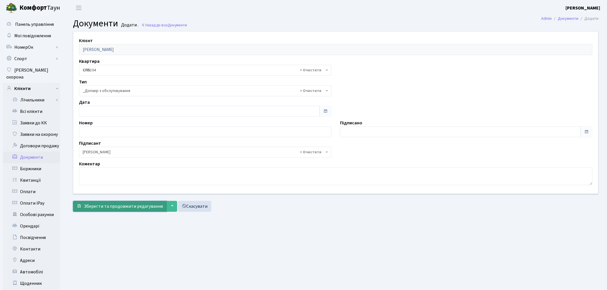
click at [127, 209] on span "Зберегти та продовжити редагування" at bounding box center [123, 206] width 79 height 6
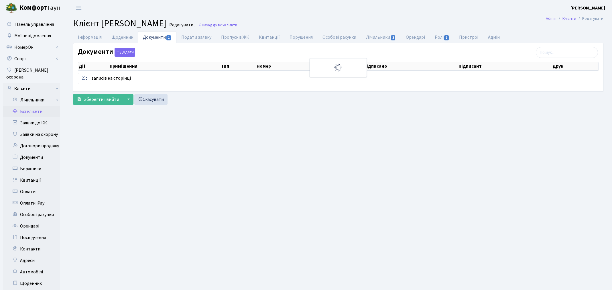
select select "25"
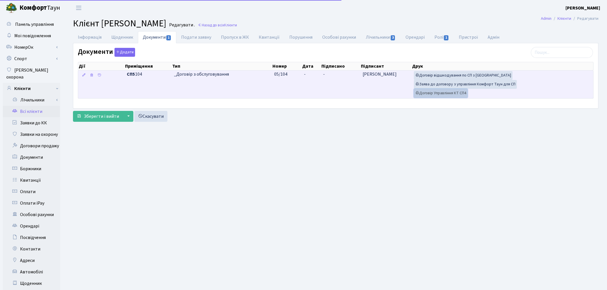
click at [445, 93] on link "Договір Управління КТ СП4" at bounding box center [441, 93] width 54 height 9
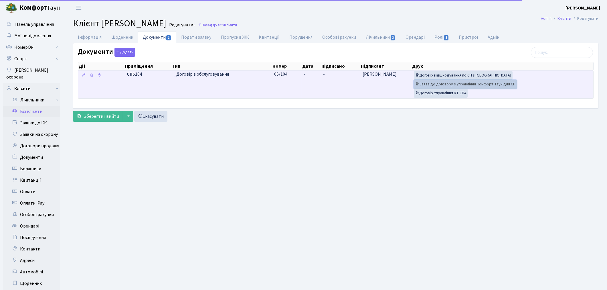
click at [423, 88] on link "Заява до договору з управління Комфорт Таун для СП" at bounding box center [465, 84] width 103 height 9
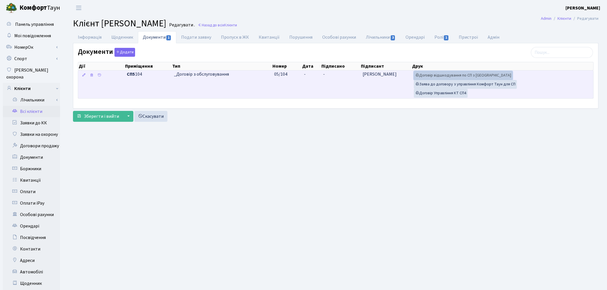
click at [450, 78] on link "Договір відшкодування по СП з [GEOGRAPHIC_DATA]" at bounding box center [463, 75] width 99 height 9
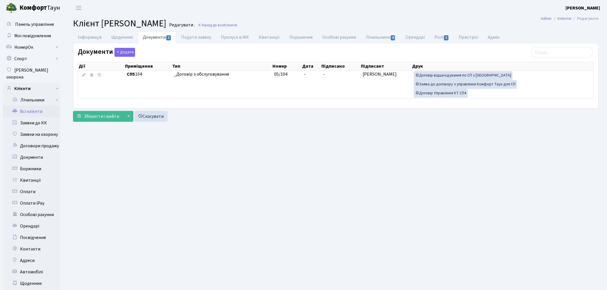
click at [33, 109] on link "Всі клієнти" at bounding box center [31, 111] width 57 height 11
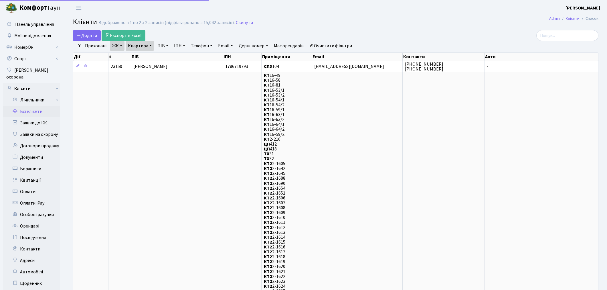
select select "25"
click at [140, 49] on link "Квартира" at bounding box center [140, 46] width 28 height 10
click at [141, 51] on div "104" at bounding box center [149, 56] width 46 height 11
click at [336, 44] on link "Очистити фільтри" at bounding box center [330, 46] width 47 height 10
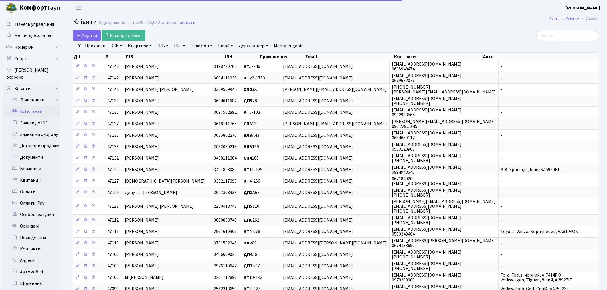
click at [139, 43] on link "Квартира" at bounding box center [140, 46] width 28 height 10
type input "242"
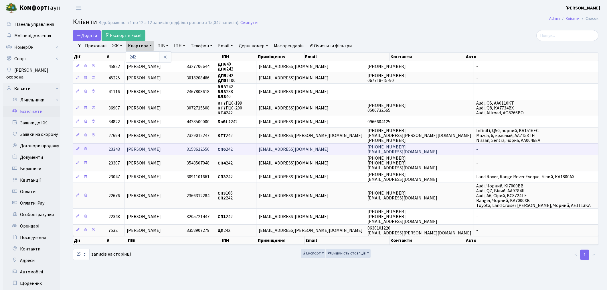
click at [161, 146] on span "Гамонь Володимир Анатолійович" at bounding box center [144, 149] width 34 height 6
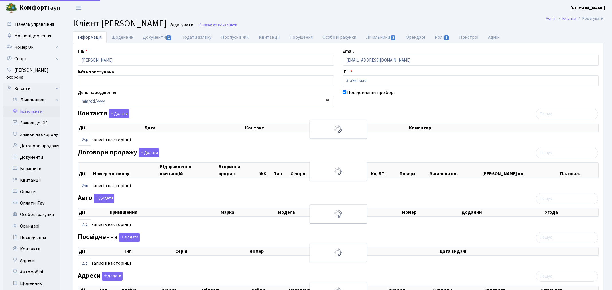
select select "25"
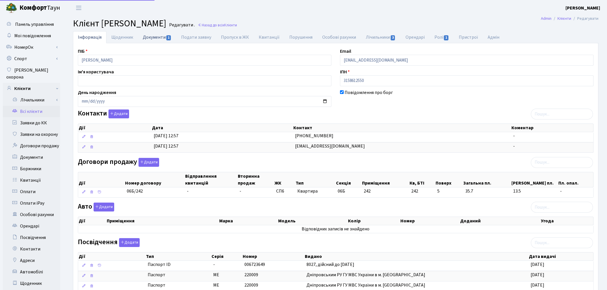
click at [156, 39] on link "Документи 1" at bounding box center [157, 37] width 38 height 12
select select "25"
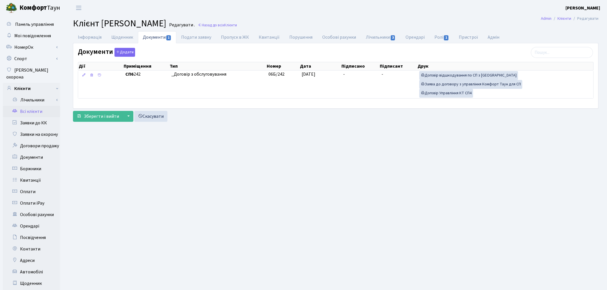
click at [34, 106] on link "Всі клієнти" at bounding box center [31, 111] width 57 height 11
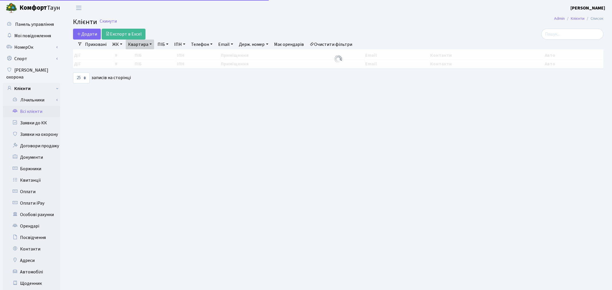
select select "25"
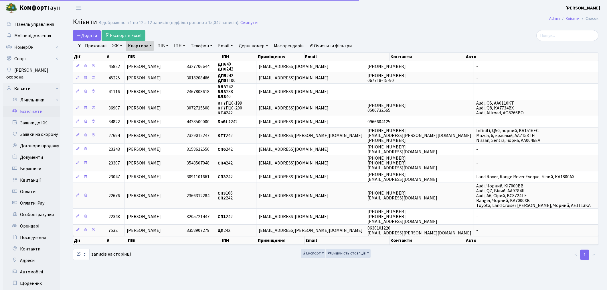
click at [342, 46] on link "Очистити фільтри" at bounding box center [330, 46] width 47 height 10
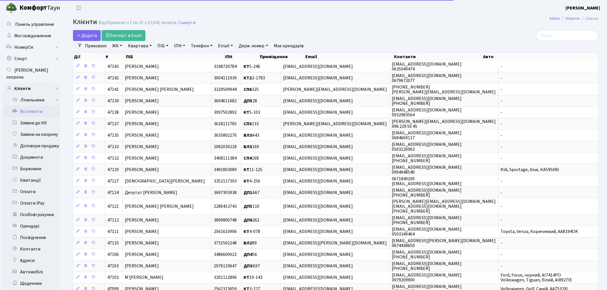
click at [141, 48] on link "Квартира" at bounding box center [140, 46] width 28 height 10
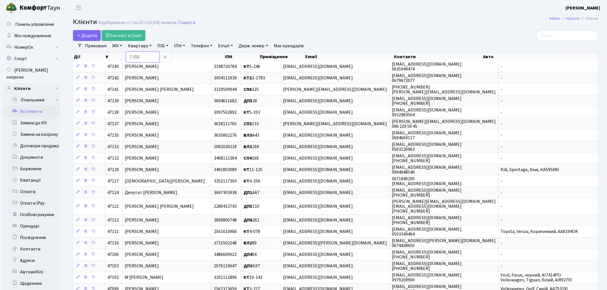
type input "7-550"
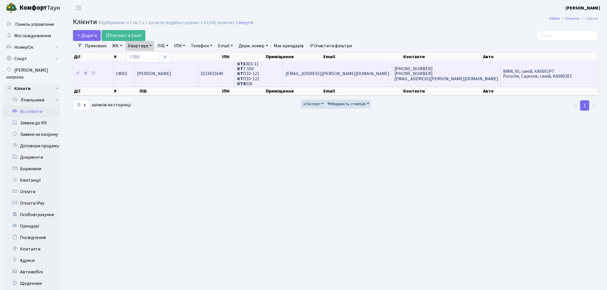
click at [161, 73] on span "[PERSON_NAME]" at bounding box center [154, 74] width 34 height 6
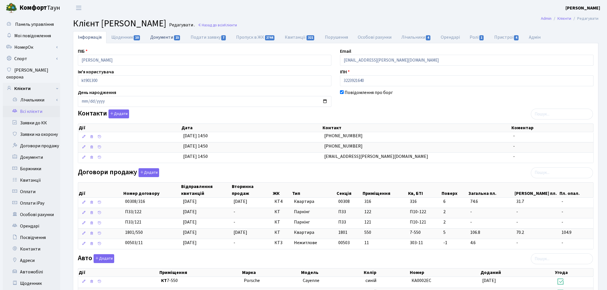
click at [159, 38] on link "Документи 15" at bounding box center [165, 37] width 40 height 12
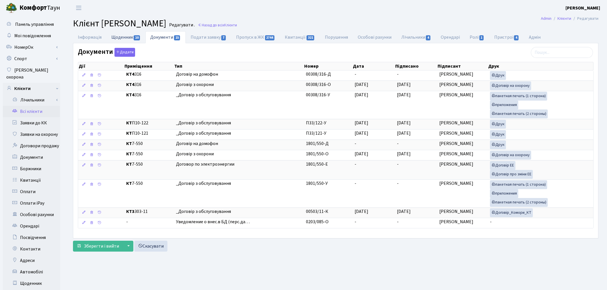
click at [117, 38] on link "Щоденник 10" at bounding box center [125, 37] width 39 height 12
select select "25"
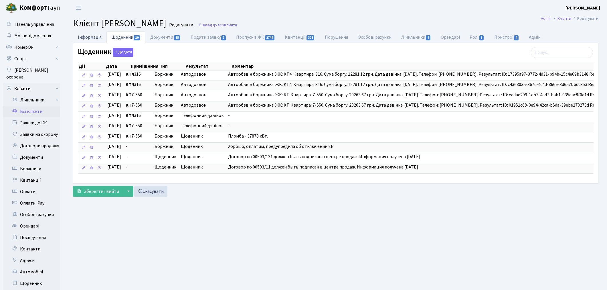
click at [102, 38] on link "Інформація" at bounding box center [89, 37] width 33 height 12
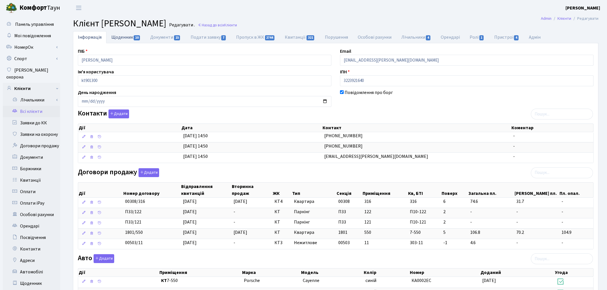
click at [127, 40] on link "Щоденник 10" at bounding box center [125, 37] width 39 height 12
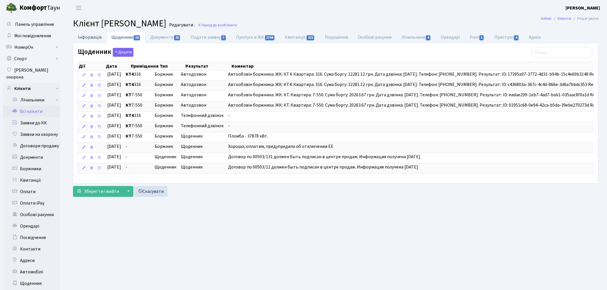
click at [88, 39] on link "Інформація" at bounding box center [89, 37] width 33 height 12
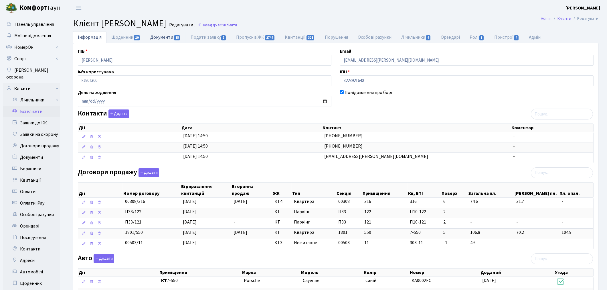
click at [169, 38] on link "Документи 15" at bounding box center [165, 37] width 40 height 12
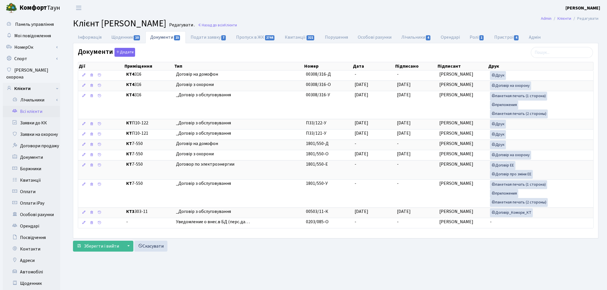
click at [35, 106] on link "Всі клієнти" at bounding box center [31, 111] width 57 height 11
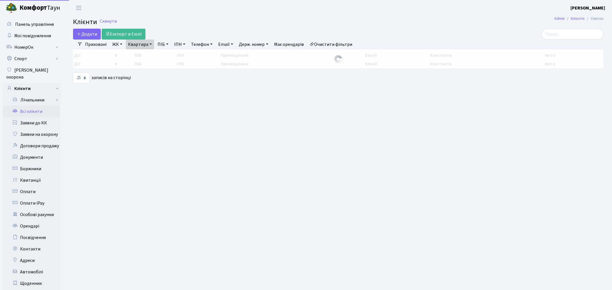
select select "25"
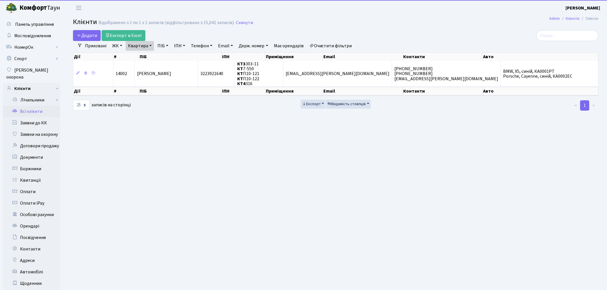
click at [328, 48] on link "Очистити фільтри" at bounding box center [330, 46] width 47 height 10
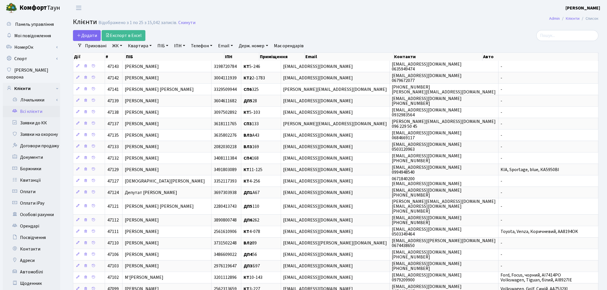
click at [159, 44] on link "ПІБ" at bounding box center [162, 46] width 15 height 10
type input "калашн"
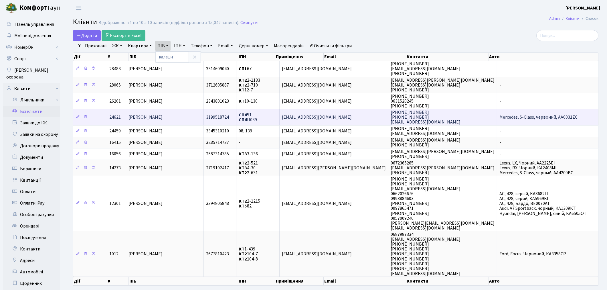
click at [167, 110] on td "[PERSON_NAME]" at bounding box center [165, 117] width 78 height 16
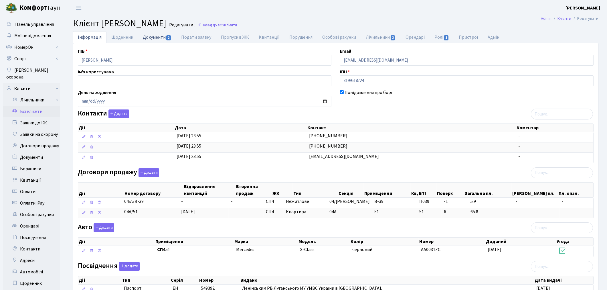
click at [152, 38] on link "Документи 2" at bounding box center [157, 37] width 38 height 12
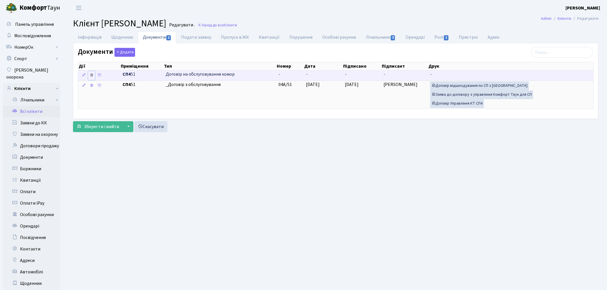
click at [90, 76] on icon at bounding box center [92, 75] width 4 height 4
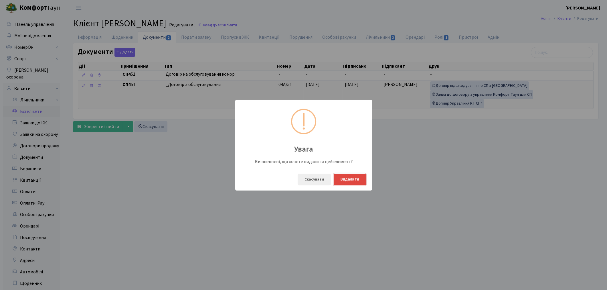
click at [354, 181] on button "Видалити" at bounding box center [350, 179] width 32 height 12
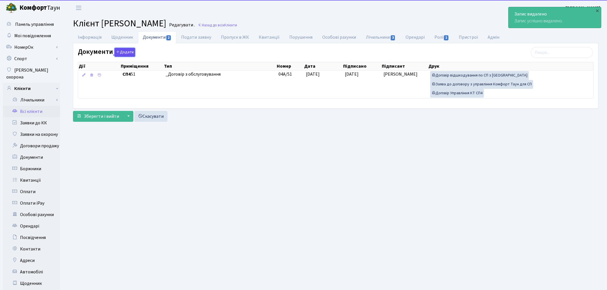
click at [127, 54] on button "Додати" at bounding box center [125, 52] width 21 height 9
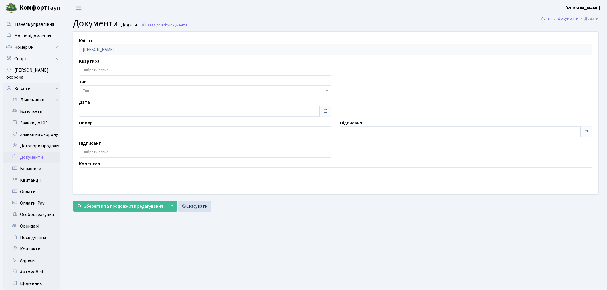
click at [121, 70] on span "Вибрати запис" at bounding box center [204, 70] width 242 height 6
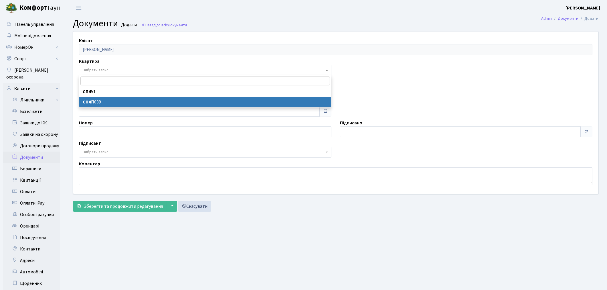
select select "178764"
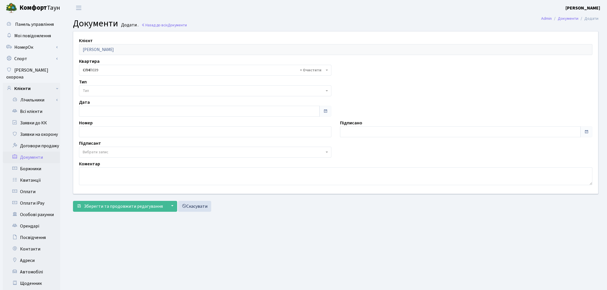
click at [119, 88] on span "Тип" at bounding box center [204, 91] width 242 height 6
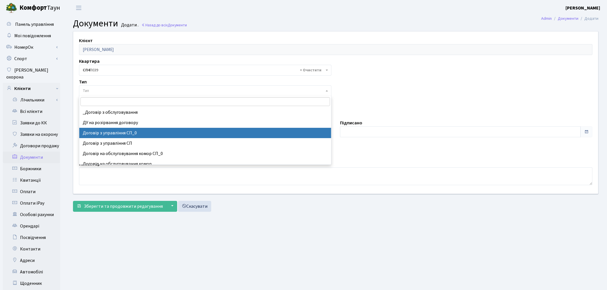
scroll to position [32, 0]
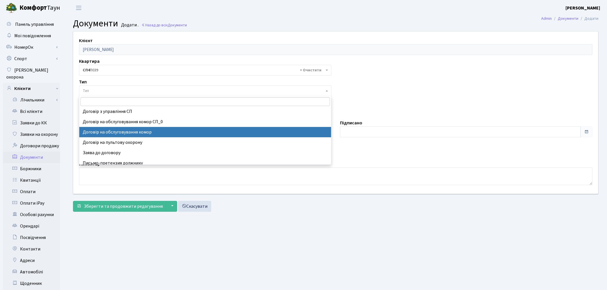
select select "309"
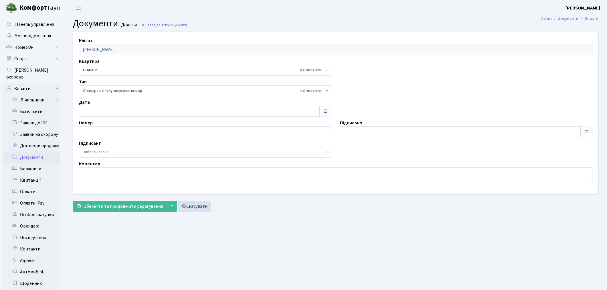
click at [106, 153] on span "Вибрати запис" at bounding box center [96, 152] width 26 height 6
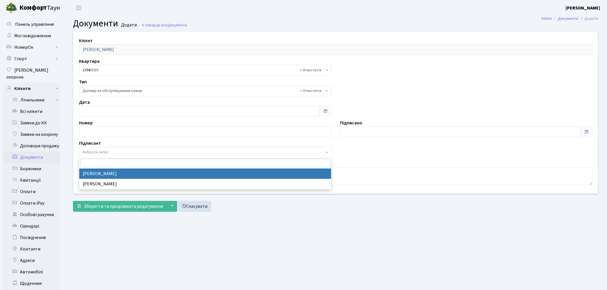
select select "74"
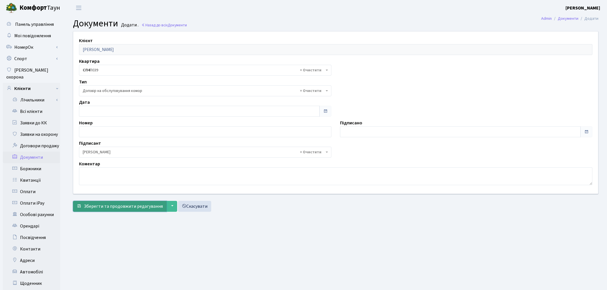
click at [103, 209] on span "Зберегти та продовжити редагування" at bounding box center [123, 206] width 79 height 6
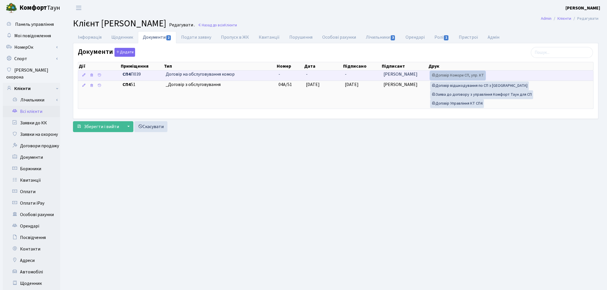
click at [451, 78] on link "Договір Комори СП, упр. КТ" at bounding box center [457, 75] width 55 height 9
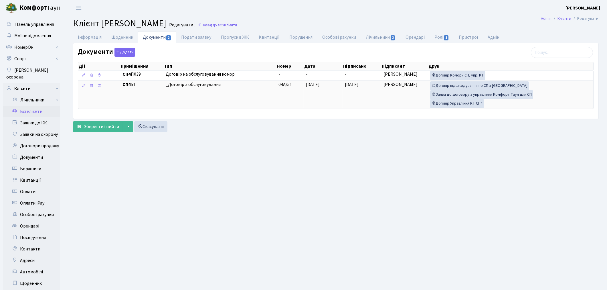
click at [35, 106] on link "Всі клієнти" at bounding box center [31, 111] width 57 height 11
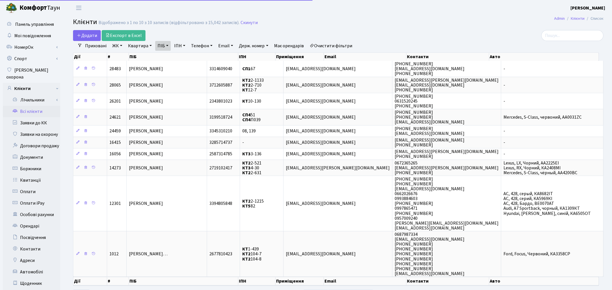
select select "25"
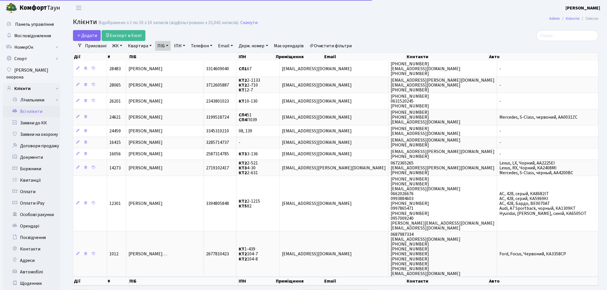
click at [331, 46] on link "Очистити фільтри" at bounding box center [330, 46] width 47 height 10
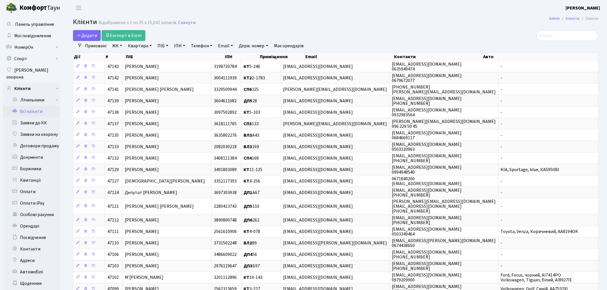
click at [135, 45] on link "Квартира" at bounding box center [140, 46] width 28 height 10
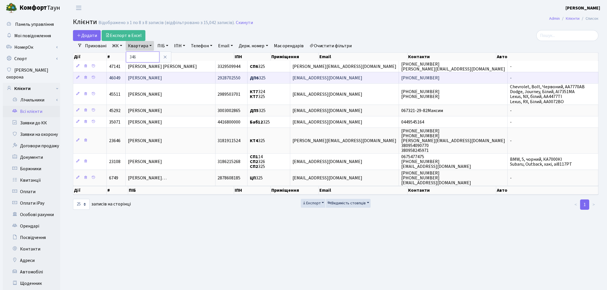
type input "346"
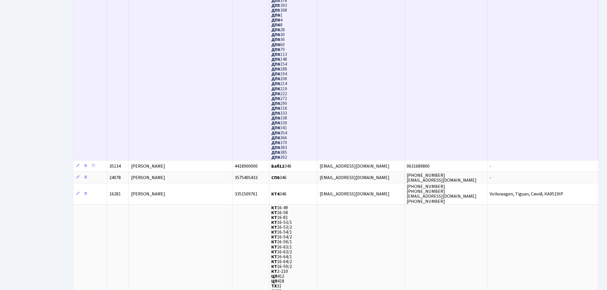
scroll to position [445, 0]
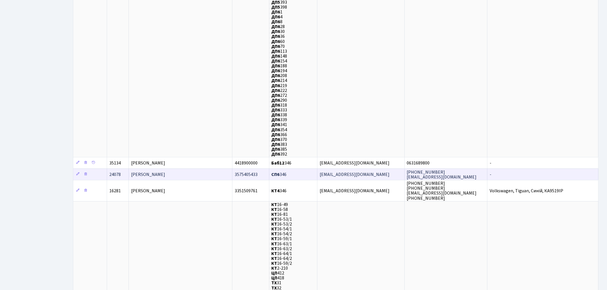
click at [165, 171] on span "[PERSON_NAME]" at bounding box center [148, 174] width 34 height 6
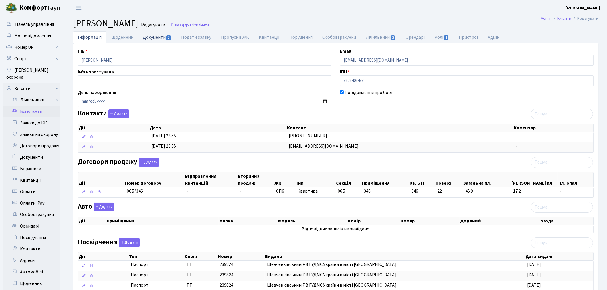
click at [152, 39] on link "Документи 1" at bounding box center [157, 37] width 38 height 12
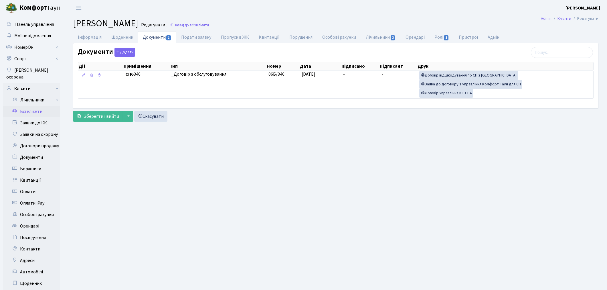
click at [31, 106] on link "Всі клієнти" at bounding box center [31, 111] width 57 height 11
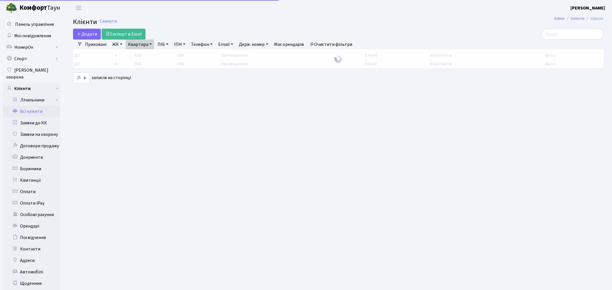
select select "25"
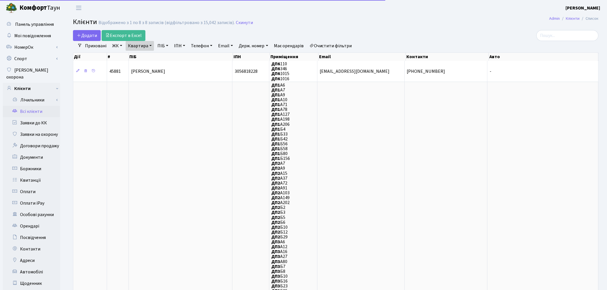
click at [145, 45] on link "Квартира" at bounding box center [140, 46] width 28 height 10
click at [150, 56] on input "346" at bounding box center [142, 57] width 33 height 11
type input "3"
type input "29"
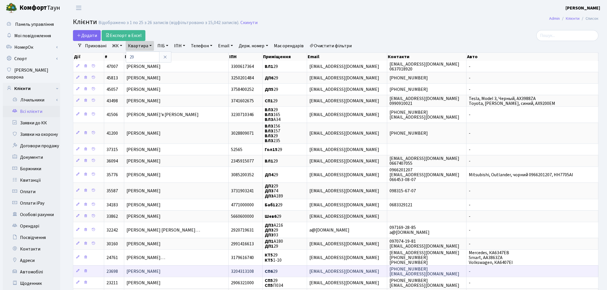
click at [161, 268] on span "[PERSON_NAME]" at bounding box center [144, 271] width 34 height 6
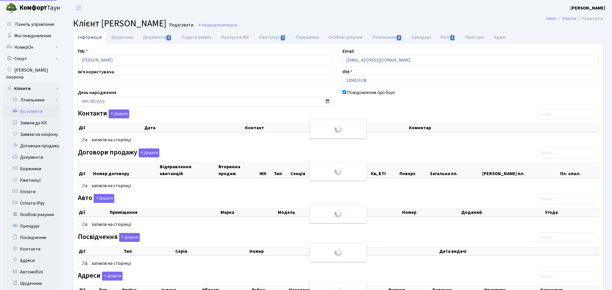
select select "25"
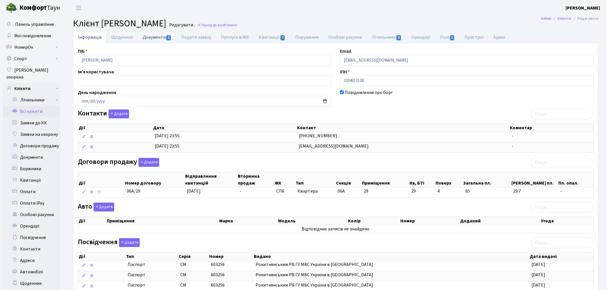
click at [155, 39] on link "Документи 1" at bounding box center [157, 37] width 38 height 12
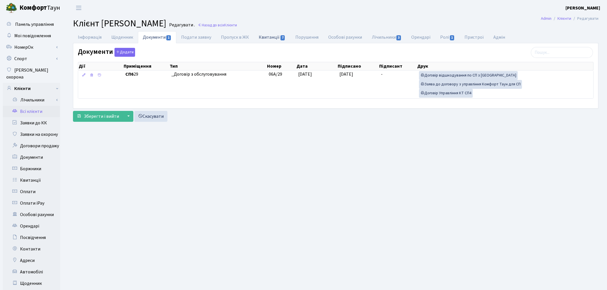
click at [268, 39] on link "Квитанції 7" at bounding box center [272, 37] width 36 height 12
select select "25"
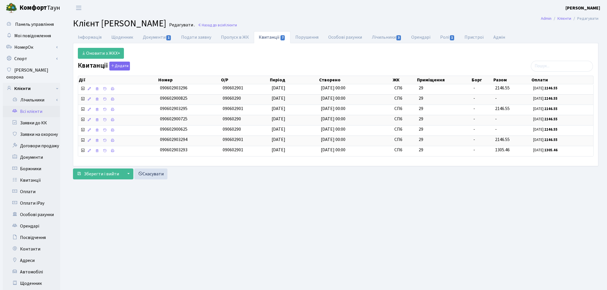
click at [35, 106] on link "Всі клієнти" at bounding box center [31, 111] width 57 height 11
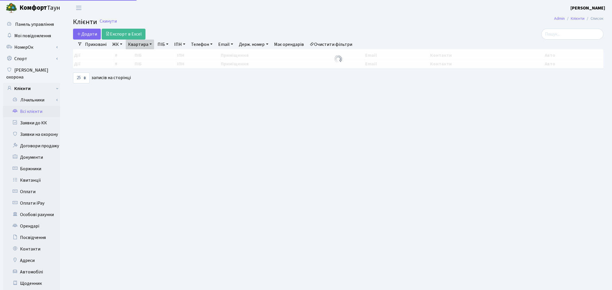
select select "25"
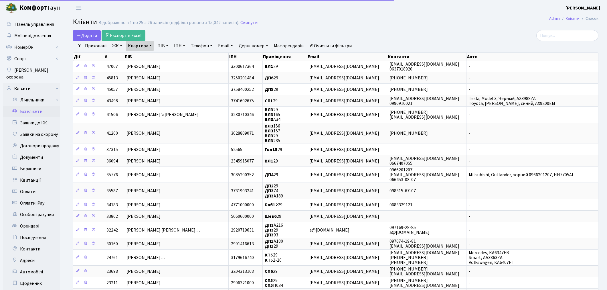
click at [336, 43] on link "Очистити фільтри" at bounding box center [330, 46] width 47 height 10
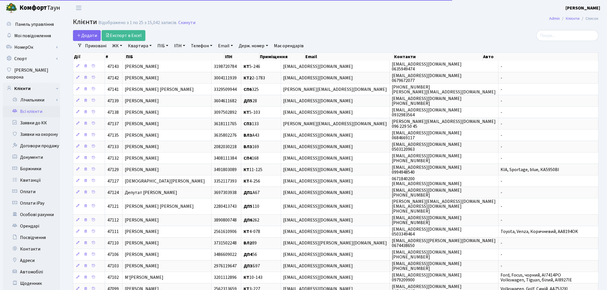
click at [140, 46] on link "Квартира" at bounding box center [140, 46] width 28 height 10
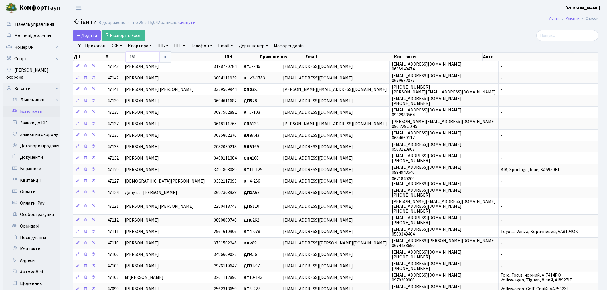
type input "181"
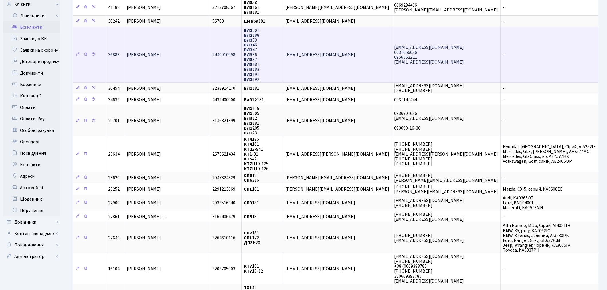
scroll to position [95, 0]
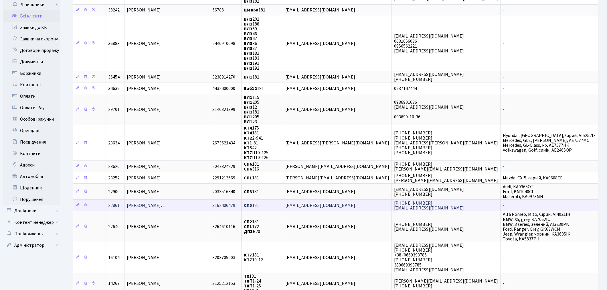
click at [210, 199] on td "[PERSON_NAME]…" at bounding box center [168, 204] width 86 height 11
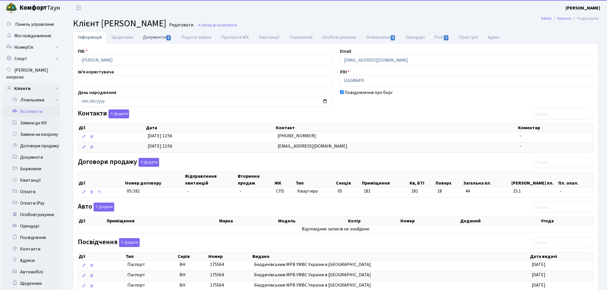
click at [151, 39] on link "Документи 1" at bounding box center [157, 37] width 38 height 12
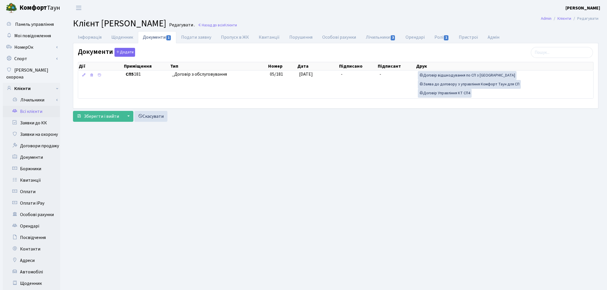
click at [30, 106] on link "Всі клієнти" at bounding box center [31, 111] width 57 height 11
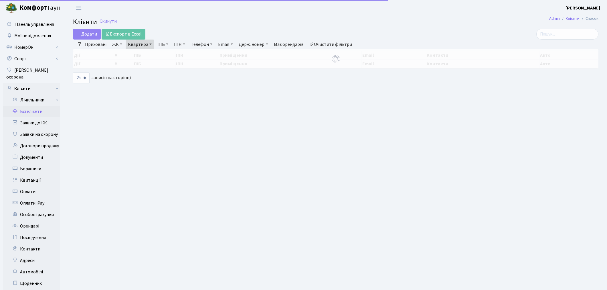
select select "25"
click at [137, 48] on link "Квартира" at bounding box center [140, 45] width 28 height 10
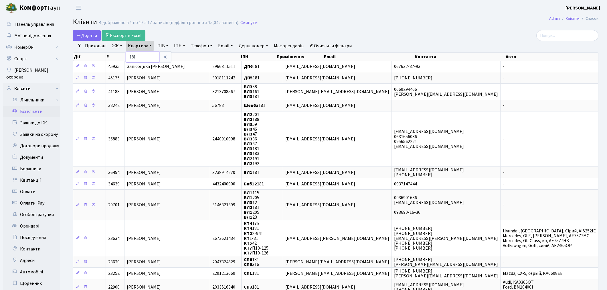
click at [144, 60] on input "181" at bounding box center [142, 57] width 33 height 11
type input "17"
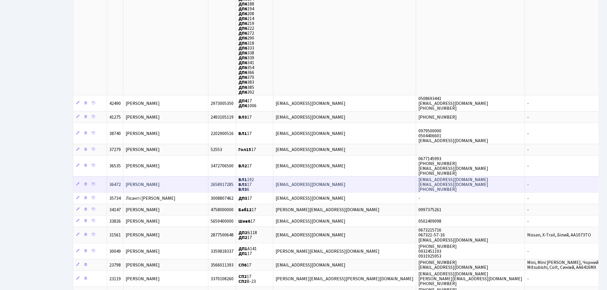
scroll to position [509, 0]
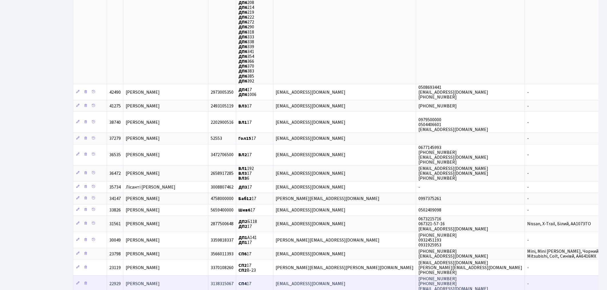
click at [160, 281] on span "[PERSON_NAME]" at bounding box center [143, 284] width 34 height 6
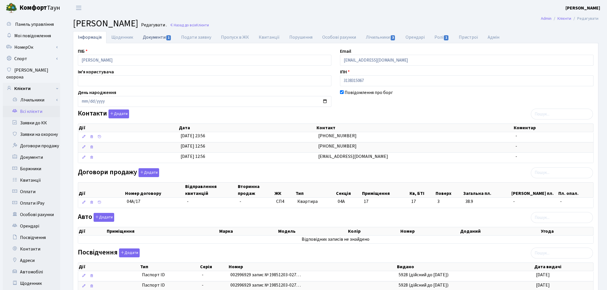
click at [155, 39] on link "Документи 1" at bounding box center [157, 37] width 38 height 12
select select "25"
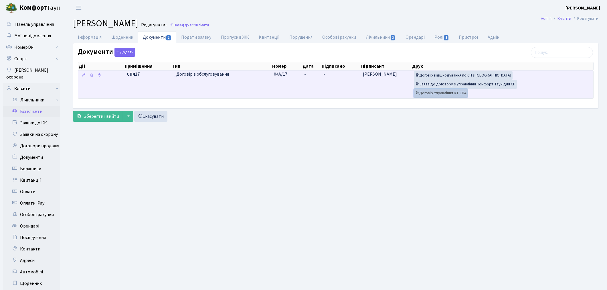
click at [449, 97] on link "Договір Управління КТ СП4" at bounding box center [441, 93] width 54 height 9
click at [461, 78] on link "Договір відшкодування по СП з Екві" at bounding box center [463, 75] width 99 height 9
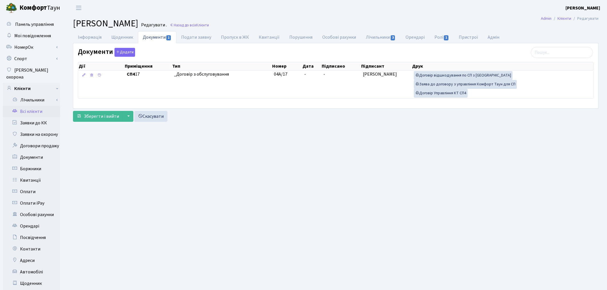
click at [39, 106] on link "Всі клієнти" at bounding box center [31, 111] width 57 height 11
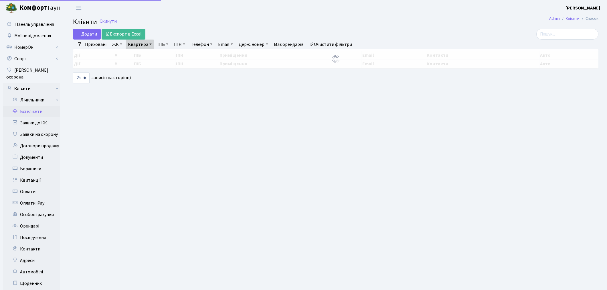
select select "25"
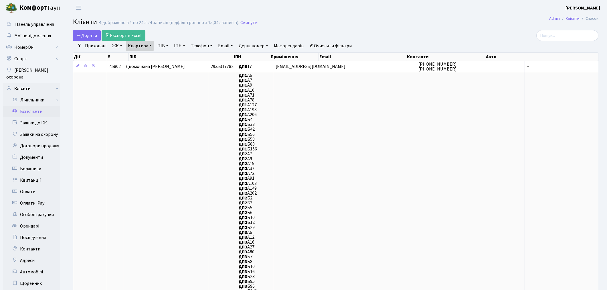
click at [134, 45] on link "Квартира" at bounding box center [140, 46] width 28 height 10
click at [137, 55] on input "17" at bounding box center [142, 57] width 33 height 11
type input "1"
type input "74"
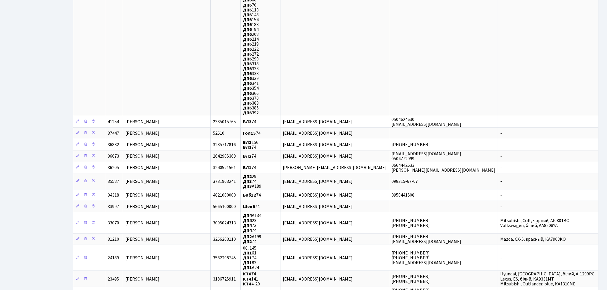
scroll to position [573, 0]
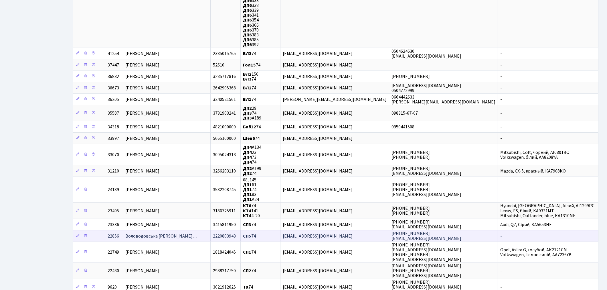
click at [172, 233] on span "Воловодовська Лілія Олександрівн…" at bounding box center [161, 236] width 72 height 6
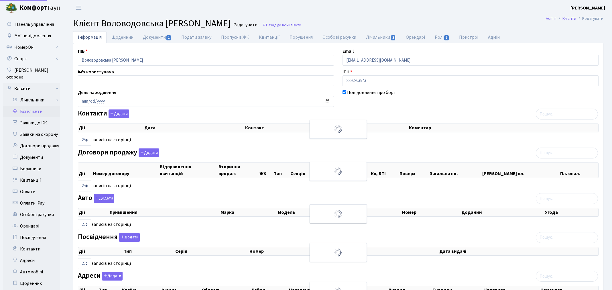
select select "25"
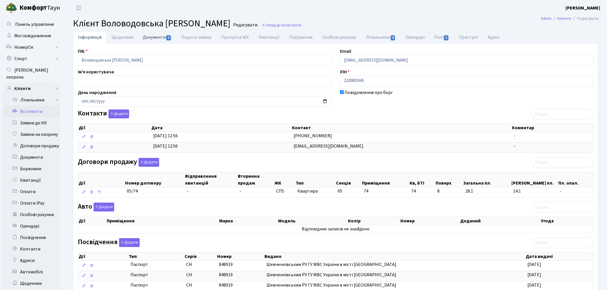
click at [153, 37] on link "Документи 1" at bounding box center [157, 37] width 38 height 12
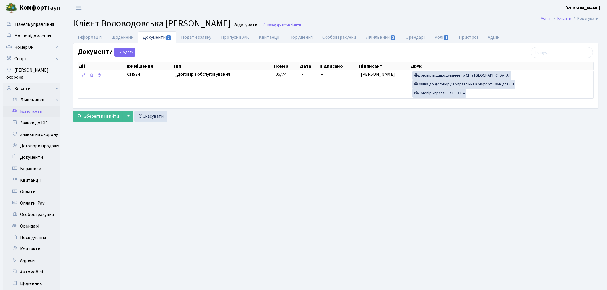
click at [37, 108] on link "Всі клієнти" at bounding box center [31, 111] width 57 height 11
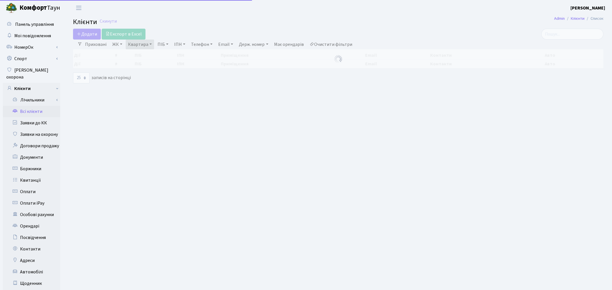
select select "25"
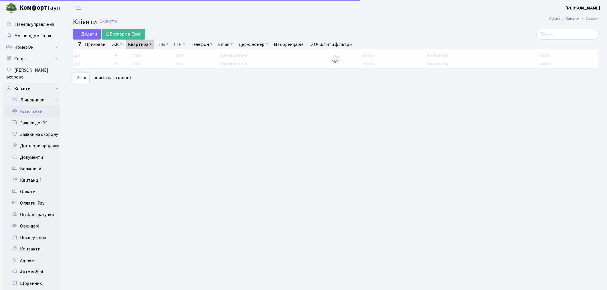
click at [142, 48] on link "Квартира" at bounding box center [140, 45] width 28 height 10
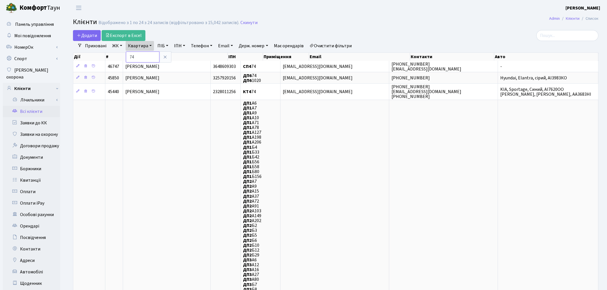
click at [144, 58] on input "74" at bounding box center [142, 57] width 33 height 11
type input "7"
type input "215"
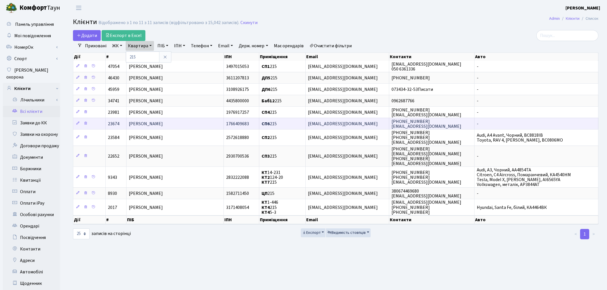
click at [163, 123] on span "[PERSON_NAME]" at bounding box center [146, 124] width 34 height 6
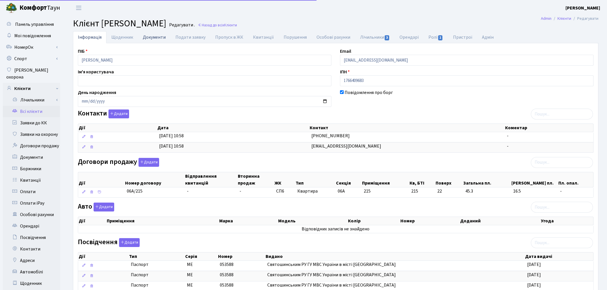
click at [145, 38] on link "Документи" at bounding box center [154, 37] width 33 height 12
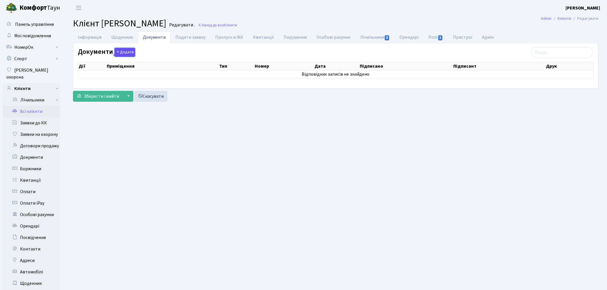
click at [127, 53] on button "Додати" at bounding box center [125, 52] width 21 height 9
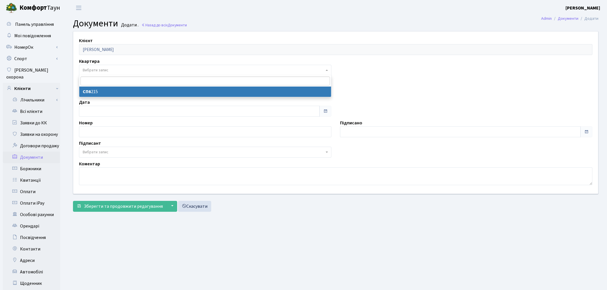
click at [103, 70] on span "Вибрати запис" at bounding box center [96, 70] width 26 height 6
select select "37871"
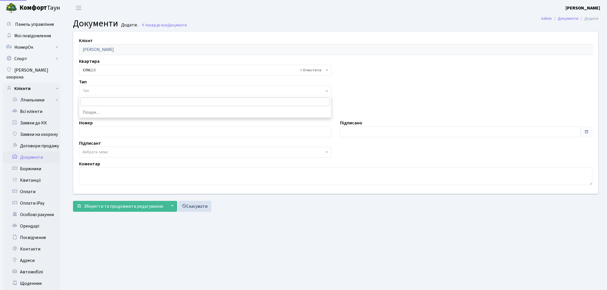
click at [103, 90] on span "Тип" at bounding box center [204, 91] width 242 height 6
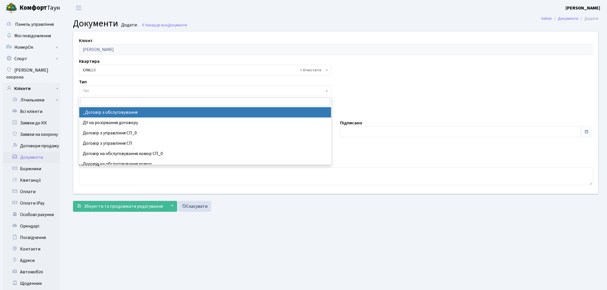
select select "289"
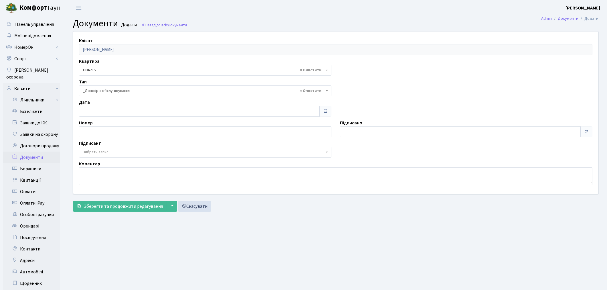
click at [109, 149] on span "Вибрати запис" at bounding box center [204, 152] width 242 height 6
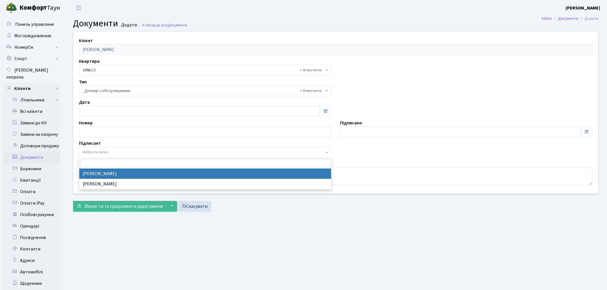
select select "74"
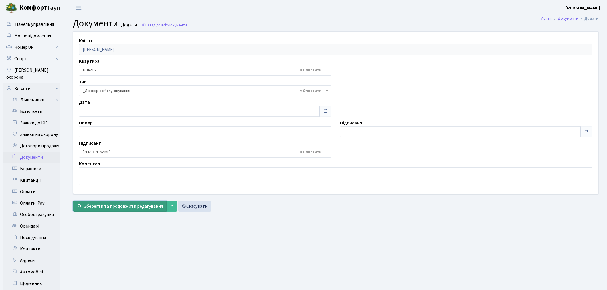
click at [109, 208] on span "Зберегти та продовжити редагування" at bounding box center [123, 206] width 79 height 6
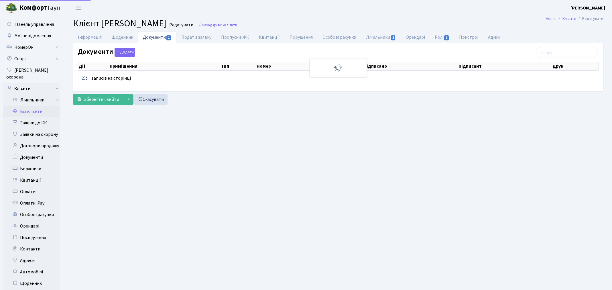
select select "25"
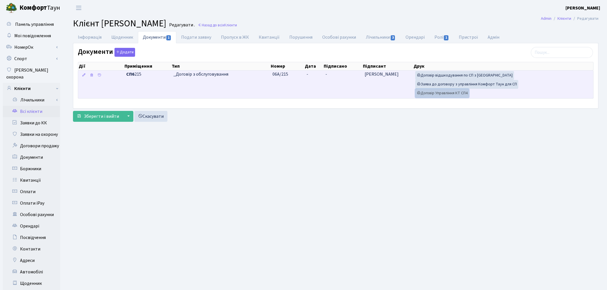
click at [448, 96] on link "Договір Управління КТ СП4" at bounding box center [442, 93] width 54 height 9
click at [430, 84] on link "Заява до договору з управління Комфорт Таун для СП" at bounding box center [466, 84] width 103 height 9
click at [446, 76] on link "Договір відшкодування по СП з Екві" at bounding box center [464, 75] width 99 height 9
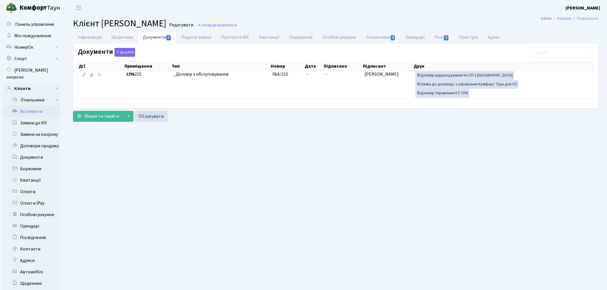
click at [42, 106] on link "Всі клієнти" at bounding box center [31, 111] width 57 height 11
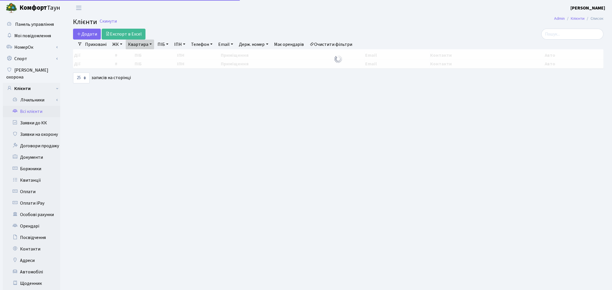
select select "25"
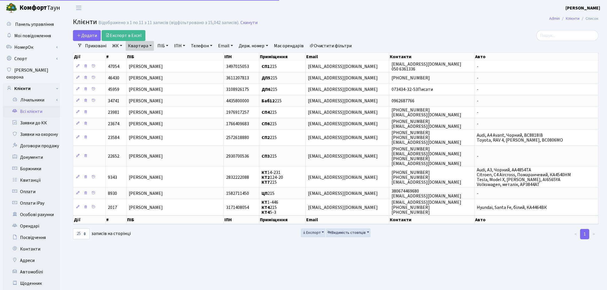
click at [131, 43] on link "Квартира" at bounding box center [140, 46] width 28 height 10
click at [137, 56] on input "215" at bounding box center [142, 57] width 33 height 11
type input "2"
type input "190"
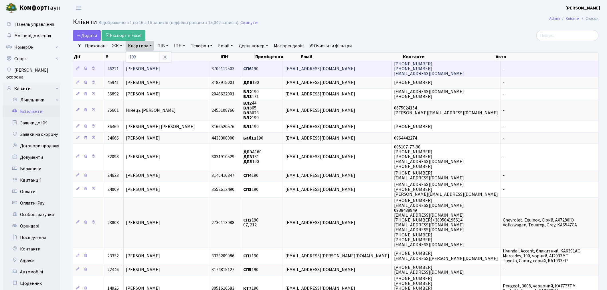
click at [143, 72] on td "[PERSON_NAME]" at bounding box center [167, 69] width 86 height 16
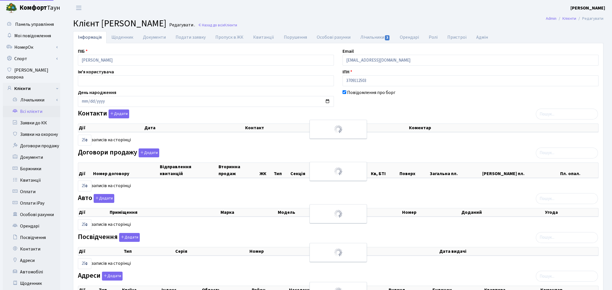
select select "25"
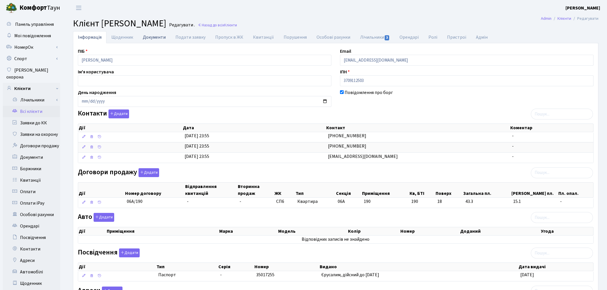
click at [160, 38] on link "Документи" at bounding box center [154, 37] width 33 height 12
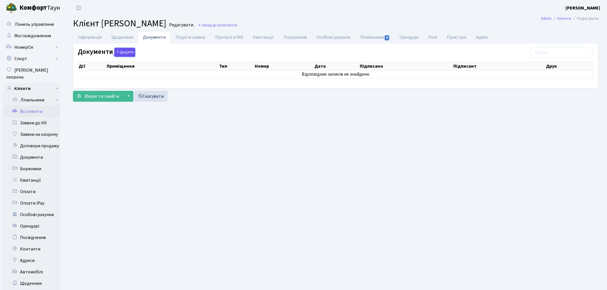
click at [130, 50] on button "Додати" at bounding box center [125, 52] width 21 height 9
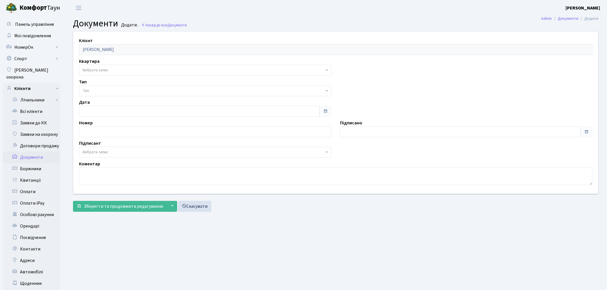
click at [113, 69] on span "Вибрати запис" at bounding box center [204, 70] width 242 height 6
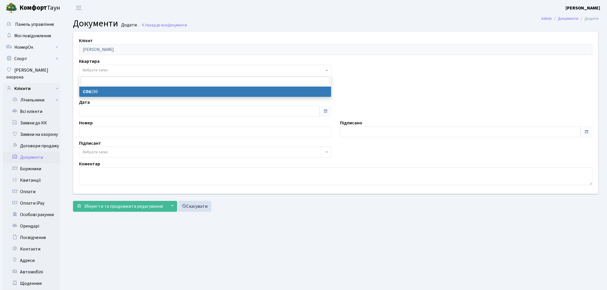
select select "177402"
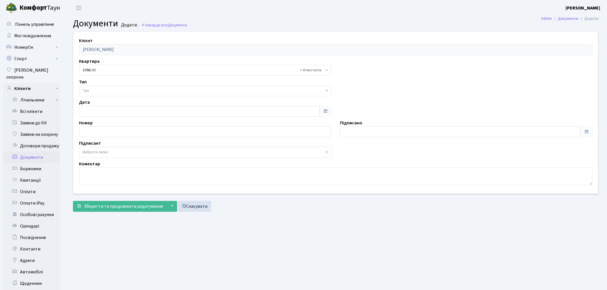
click at [112, 90] on span "Тип" at bounding box center [204, 91] width 242 height 6
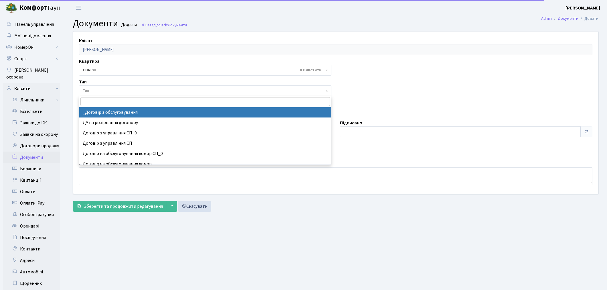
select select "289"
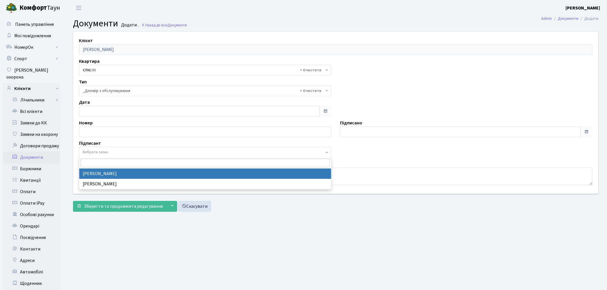
click at [103, 149] on span "Вибрати запис" at bounding box center [96, 152] width 26 height 6
select select "74"
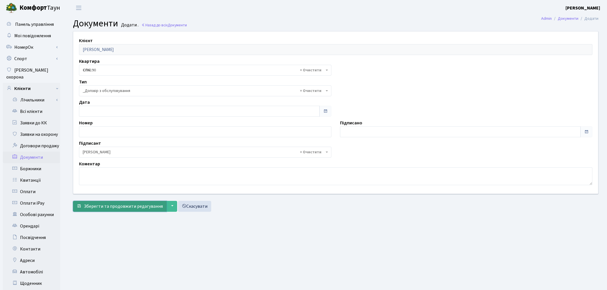
click at [114, 207] on span "Зберегти та продовжити редагування" at bounding box center [123, 206] width 79 height 6
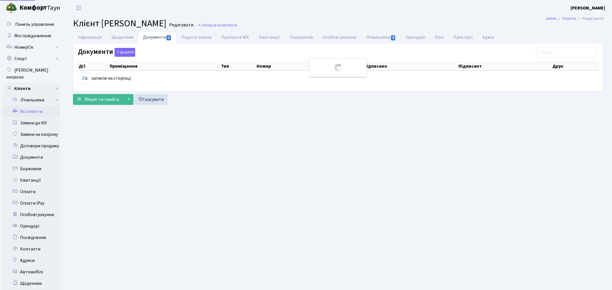
select select "25"
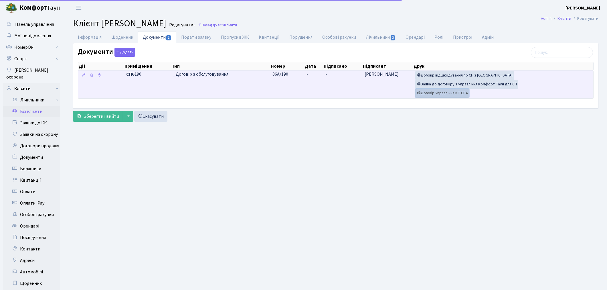
click at [428, 93] on link "Договір Управління КТ СП4" at bounding box center [442, 93] width 54 height 9
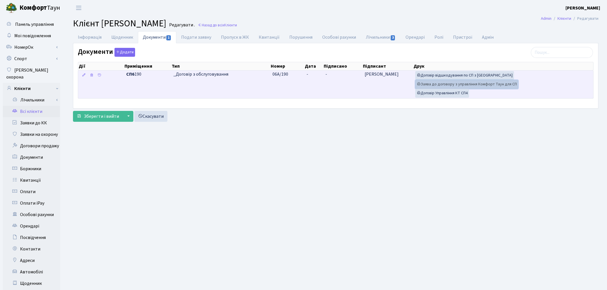
click at [449, 87] on link "Заява до договору з управління Комфорт Таун для СП" at bounding box center [466, 84] width 103 height 9
click at [448, 78] on link "Договір відшкодування по СП з [GEOGRAPHIC_DATA]" at bounding box center [464, 75] width 99 height 9
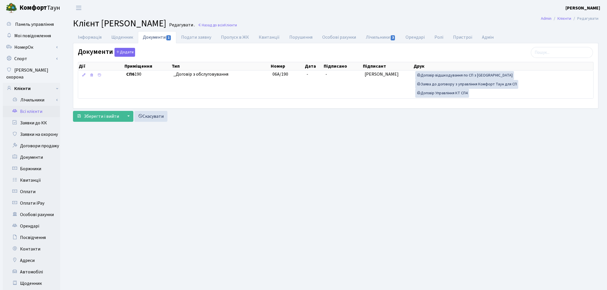
click at [38, 106] on link "Всі клієнти" at bounding box center [31, 111] width 57 height 11
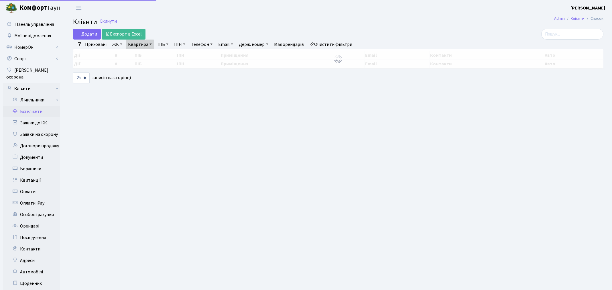
select select "25"
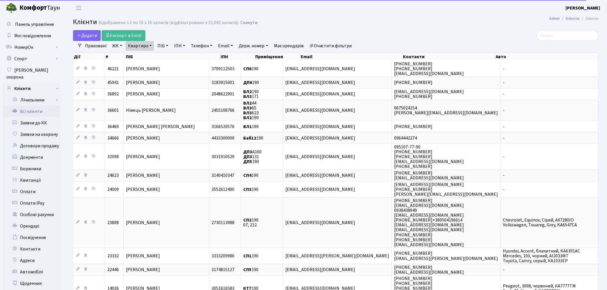
click at [323, 45] on link "Очистити фільтри" at bounding box center [330, 46] width 47 height 10
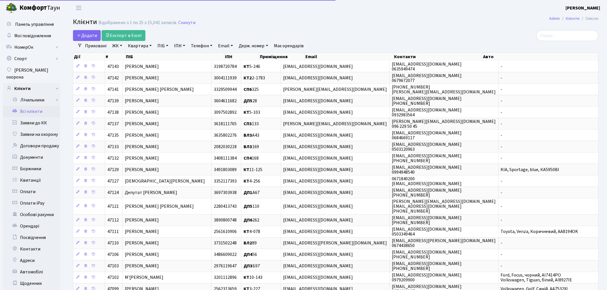
click at [160, 46] on link "ПІБ" at bounding box center [162, 46] width 15 height 10
type input "дранчук"
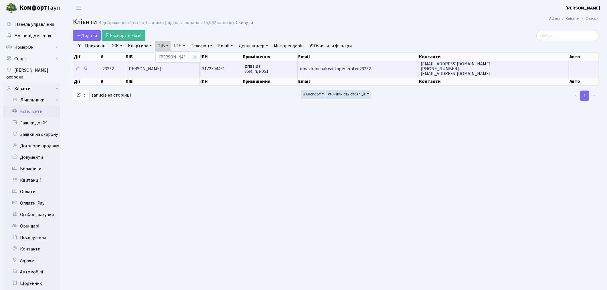
click at [165, 74] on td "[PERSON_NAME]" at bounding box center [162, 69] width 75 height 16
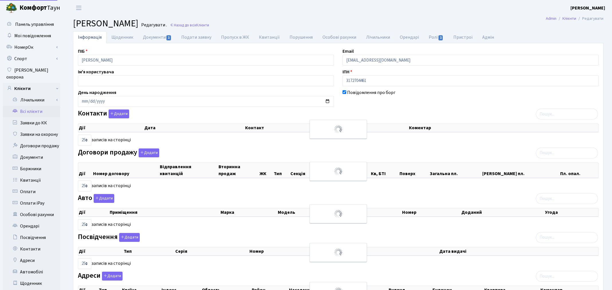
select select "25"
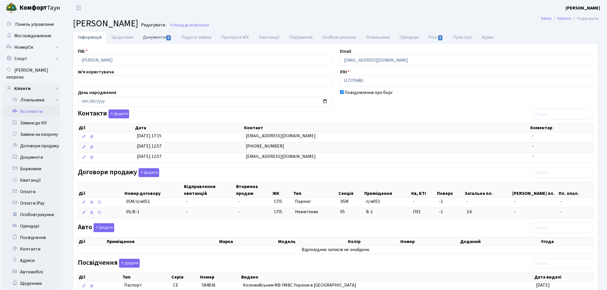
click at [144, 36] on link "Документи 1" at bounding box center [157, 37] width 38 height 12
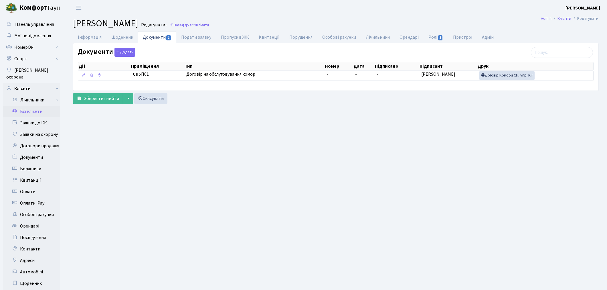
click at [30, 106] on link "Всі клієнти" at bounding box center [31, 111] width 57 height 11
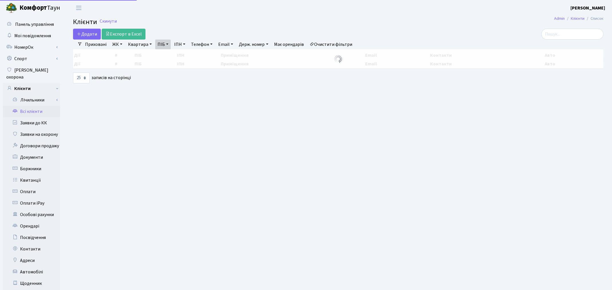
select select "25"
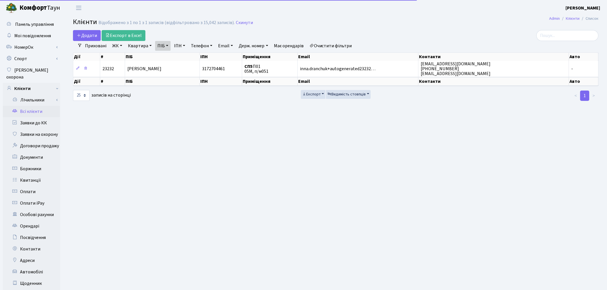
click at [350, 48] on link "Очистити фільтри" at bounding box center [330, 46] width 47 height 10
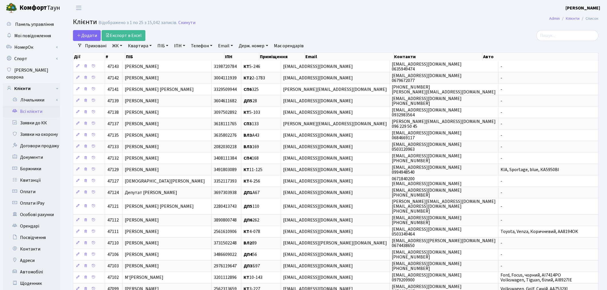
click at [162, 46] on link "ПІБ" at bounding box center [162, 46] width 15 height 10
type input "михайлов"
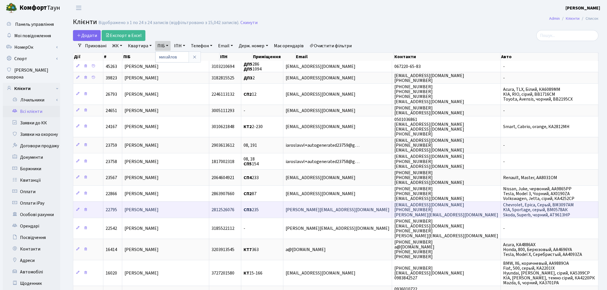
click at [159, 207] on span "Михайлов Олексій Олексійович" at bounding box center [142, 210] width 34 height 6
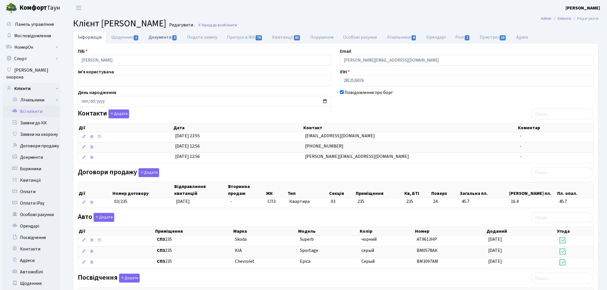
click at [159, 37] on link "Документи 3" at bounding box center [163, 37] width 38 height 12
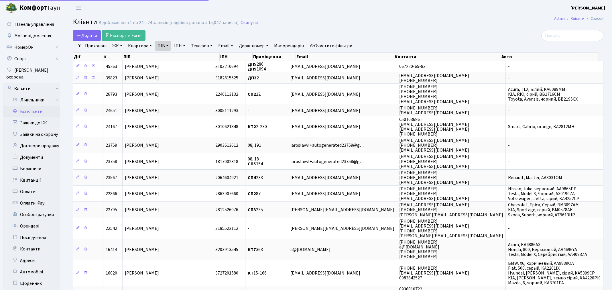
select select "25"
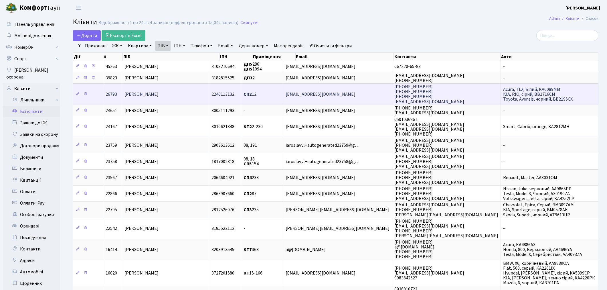
click at [200, 94] on td "Михайлов Євген Валентинович" at bounding box center [165, 93] width 87 height 21
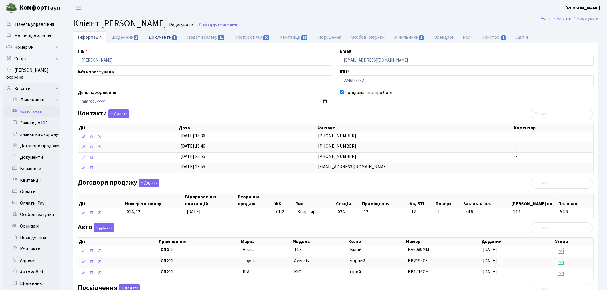
click at [157, 39] on link "Документи 3" at bounding box center [163, 37] width 38 height 12
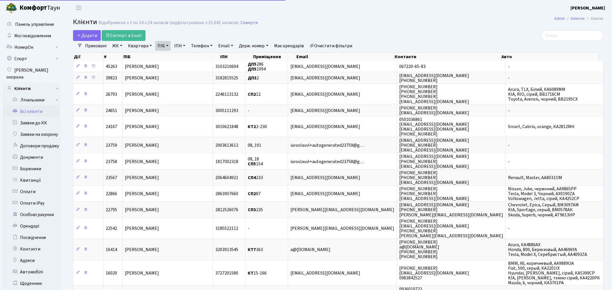
select select "25"
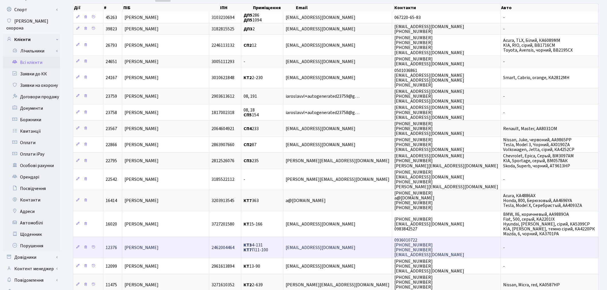
scroll to position [17, 0]
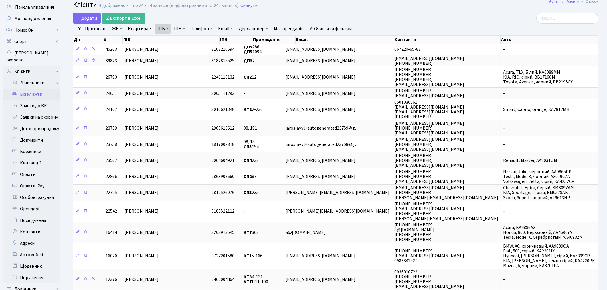
click at [35, 89] on link "Всі клієнти" at bounding box center [31, 93] width 57 height 11
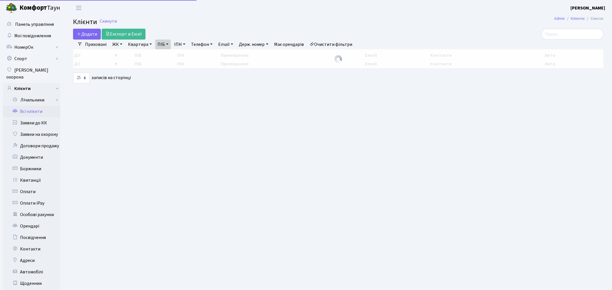
select select "25"
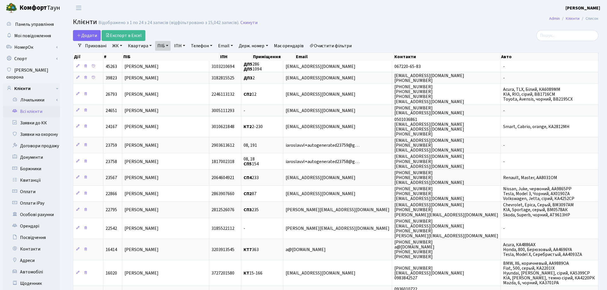
click at [163, 45] on link "ПІБ" at bounding box center [162, 46] width 15 height 10
drag, startPoint x: 185, startPoint y: 56, endPoint x: 115, endPoint y: 40, distance: 71.7
click at [115, 40] on div "Додати Експорт в Excel Фільтри Приховані ЖК ТХ, вул. [PERSON_NAME], 1/2 КТ, вул…" at bounding box center [336, 281] width 534 height 502
click at [162, 48] on link "ПІБ" at bounding box center [162, 46] width 15 height 10
click at [181, 59] on input "михайлов" at bounding box center [171, 57] width 33 height 11
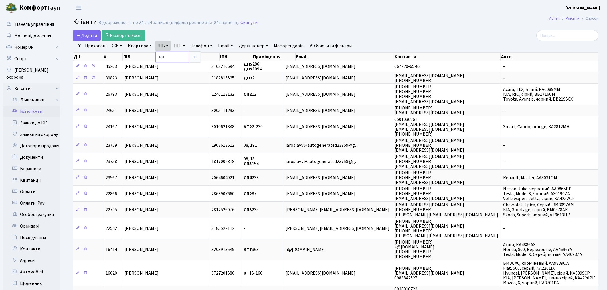
type input "м"
type input "куравська"
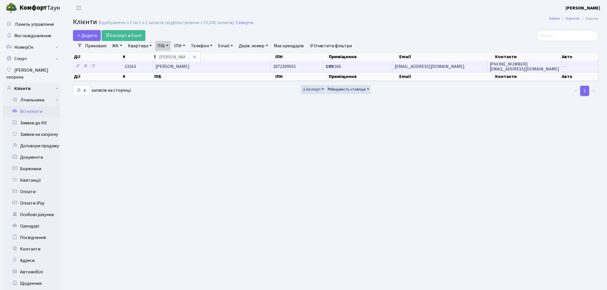
click at [184, 70] on td "[PERSON_NAME]" at bounding box center [212, 66] width 118 height 11
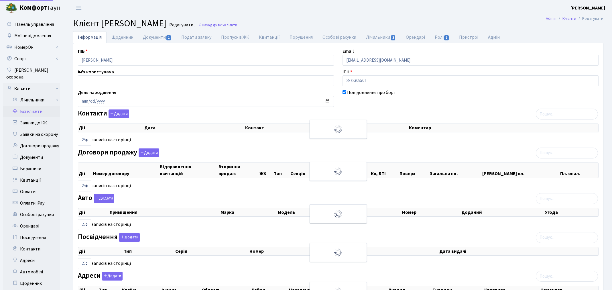
select select "25"
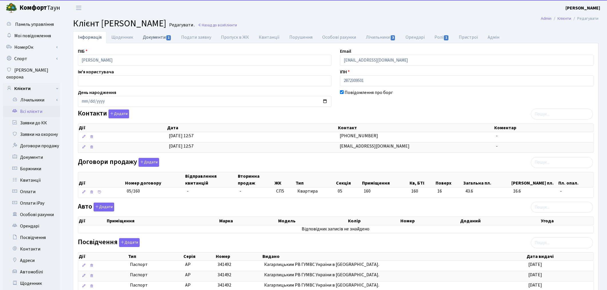
click at [150, 42] on link "Документи 1" at bounding box center [157, 37] width 38 height 12
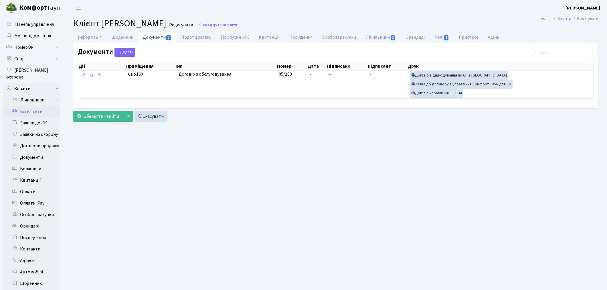
click at [38, 106] on link "Всі клієнти" at bounding box center [31, 111] width 57 height 11
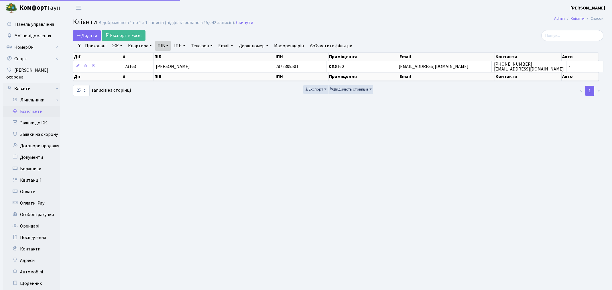
select select "25"
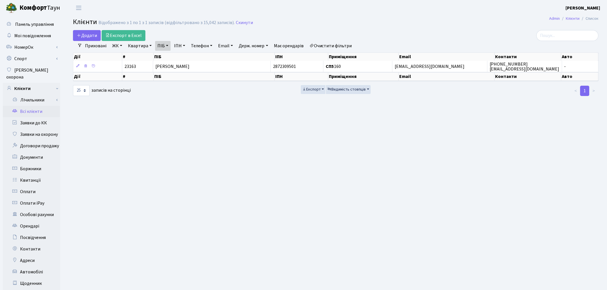
click at [328, 44] on link "Очистити фільтри" at bounding box center [330, 46] width 47 height 10
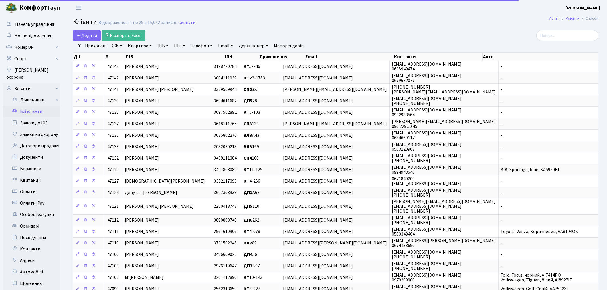
click at [138, 45] on link "Квартира" at bounding box center [140, 46] width 28 height 10
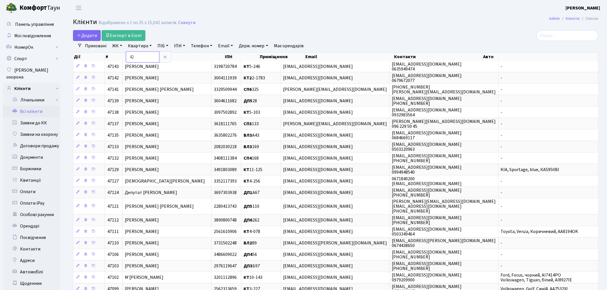
type input "42"
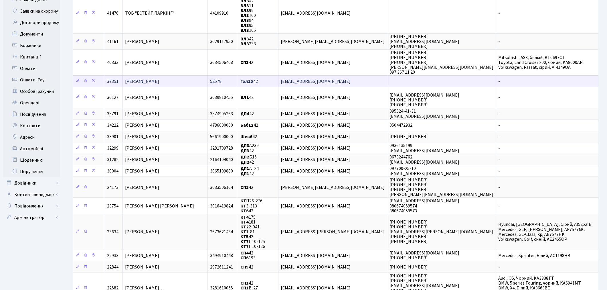
scroll to position [127, 0]
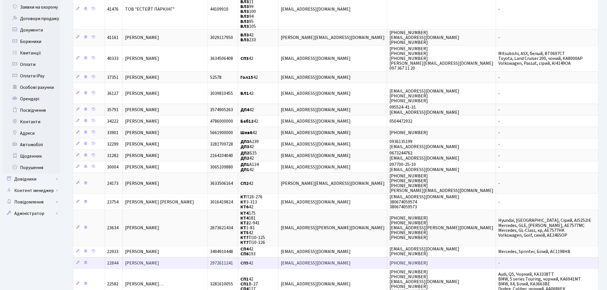
click at [159, 260] on span "[PERSON_NAME]" at bounding box center [142, 263] width 34 height 6
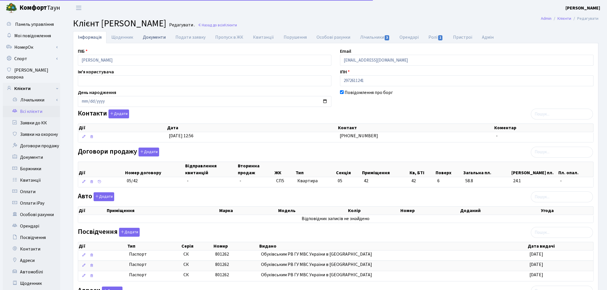
click at [145, 34] on link "Документи" at bounding box center [154, 37] width 33 height 12
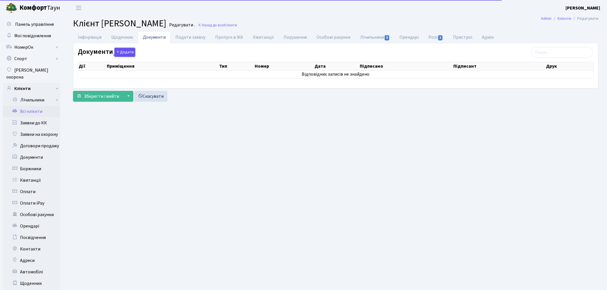
click at [127, 52] on button "Додати" at bounding box center [125, 52] width 21 height 9
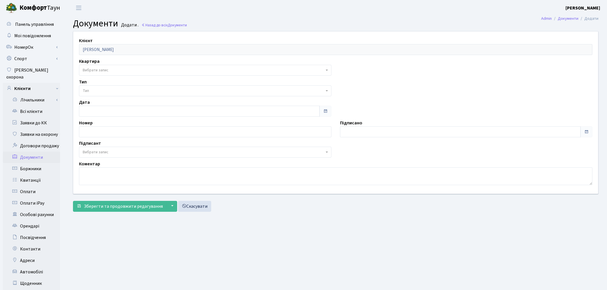
click at [90, 72] on span "Вибрати запис" at bounding box center [96, 70] width 26 height 6
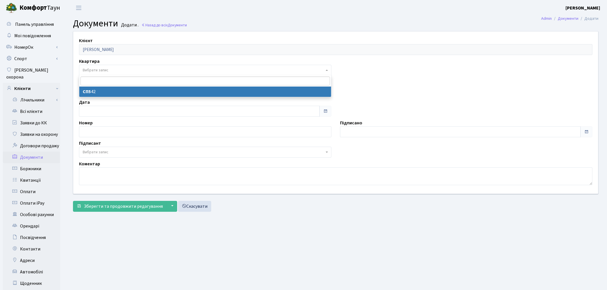
select select "36350"
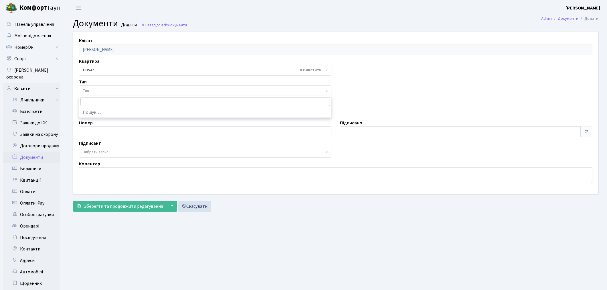
click at [96, 90] on span "Тип" at bounding box center [204, 91] width 242 height 6
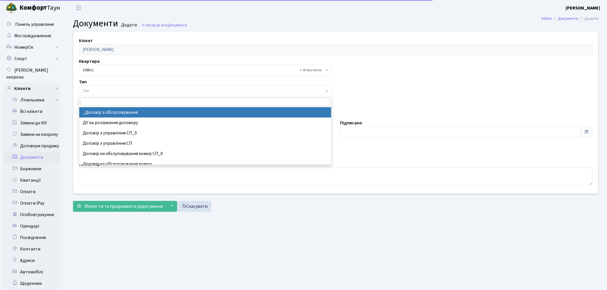
select select "289"
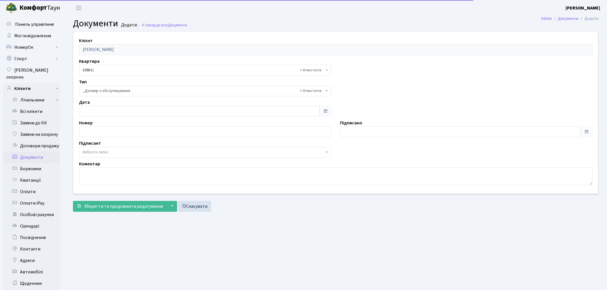
click at [116, 147] on span "Вибрати запис" at bounding box center [205, 152] width 252 height 11
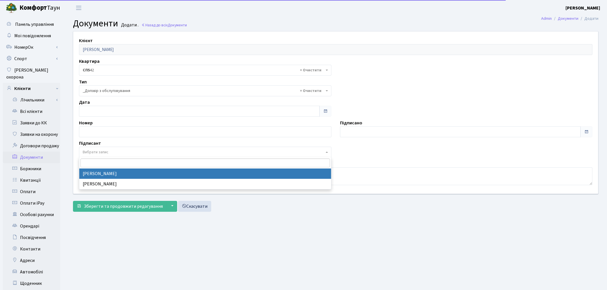
select select "74"
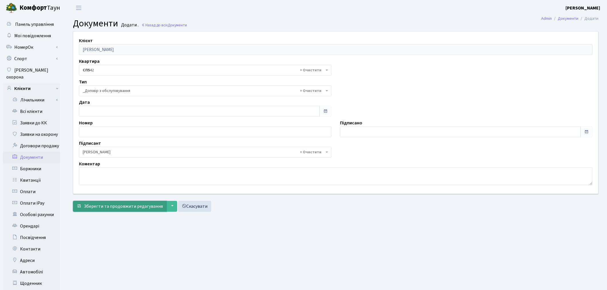
click at [122, 206] on span "Зберегти та продовжити редагування" at bounding box center [123, 206] width 79 height 6
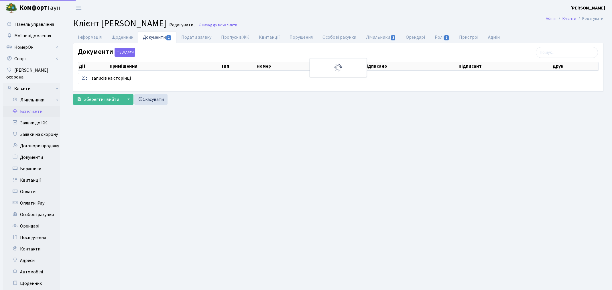
select select "25"
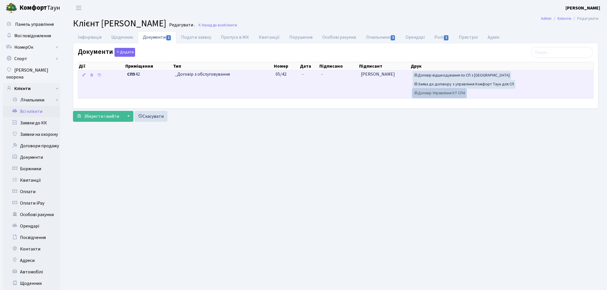
click at [445, 96] on link "Договір Управління КТ СП4" at bounding box center [440, 93] width 54 height 9
click at [451, 84] on link "Заява до договору з управління Комфорт Таун для СП" at bounding box center [464, 84] width 103 height 9
click at [441, 79] on link "Договір відшкодування по СП з [GEOGRAPHIC_DATA]" at bounding box center [462, 75] width 99 height 9
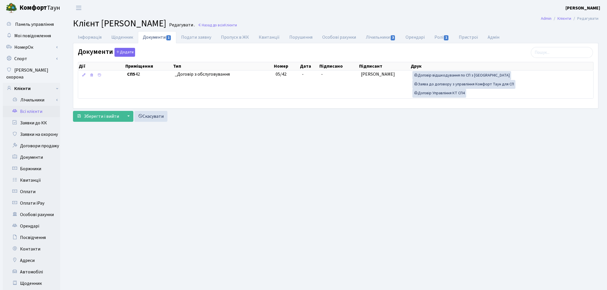
click at [30, 106] on link "Всі клієнти" at bounding box center [31, 111] width 57 height 11
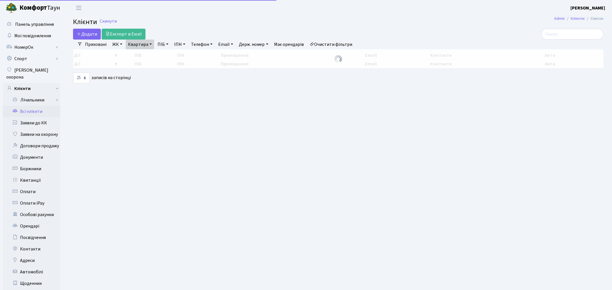
select select "25"
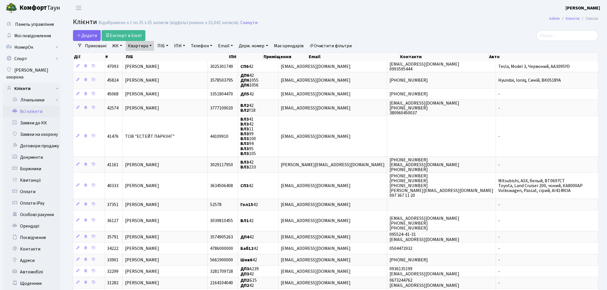
click at [345, 47] on link "Очистити фільтри" at bounding box center [330, 46] width 47 height 10
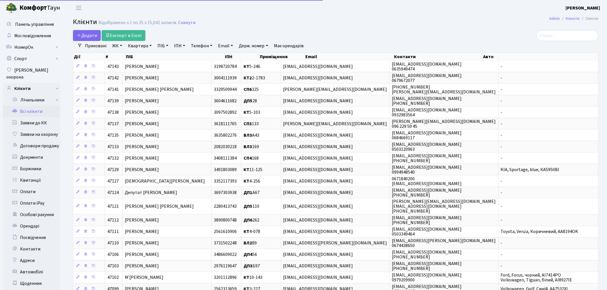
click at [163, 48] on link "ПІБ" at bounding box center [162, 46] width 15 height 10
type input "[PERSON_NAME]"
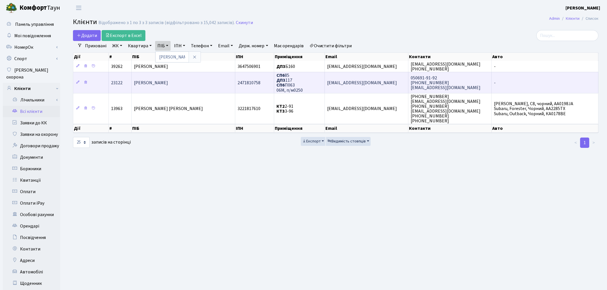
click at [168, 81] on span "Тімошин Анатолій Олександрович" at bounding box center [151, 83] width 34 height 6
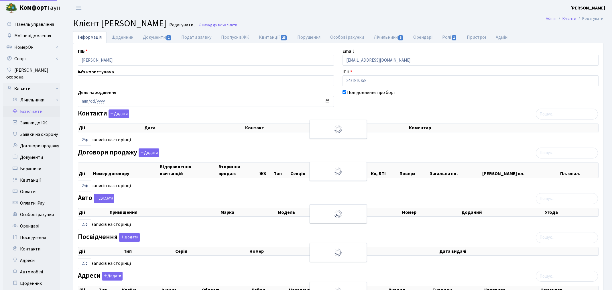
select select "25"
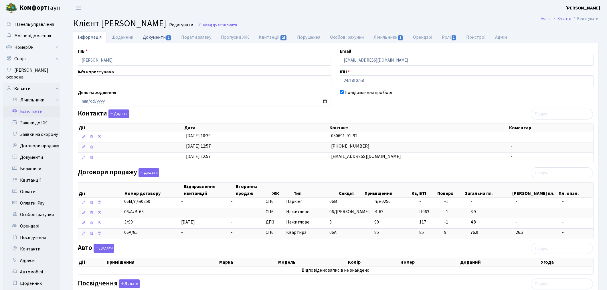
click at [154, 36] on link "Документи 1" at bounding box center [157, 37] width 38 height 12
select select "25"
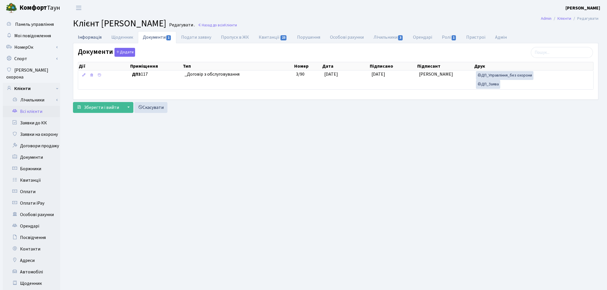
click at [86, 35] on link "Інформація" at bounding box center [89, 37] width 33 height 12
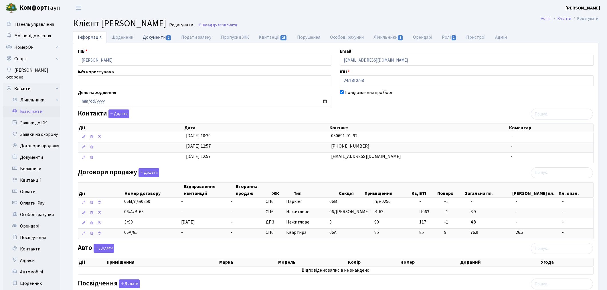
click at [167, 38] on span "1" at bounding box center [168, 37] width 5 height 5
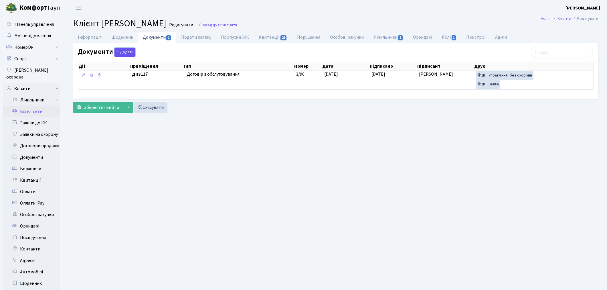
click at [125, 54] on button "Додати" at bounding box center [125, 52] width 21 height 9
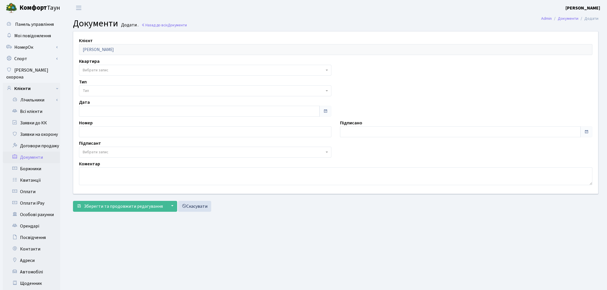
click at [102, 72] on span "Вибрати запис" at bounding box center [96, 70] width 26 height 6
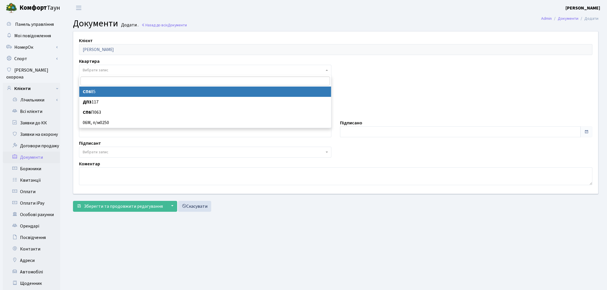
select select "36733"
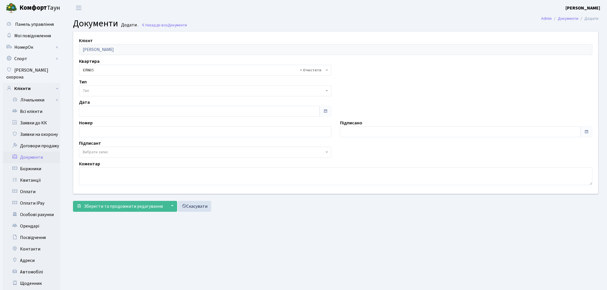
click at [101, 88] on span "Тип" at bounding box center [204, 91] width 242 height 6
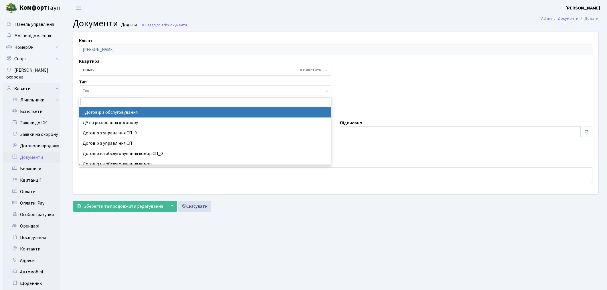
select select "289"
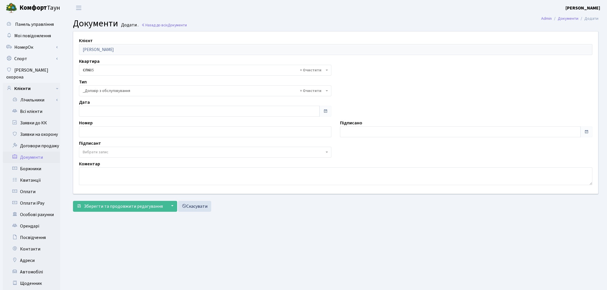
click at [95, 153] on span "Вибрати запис" at bounding box center [96, 152] width 26 height 6
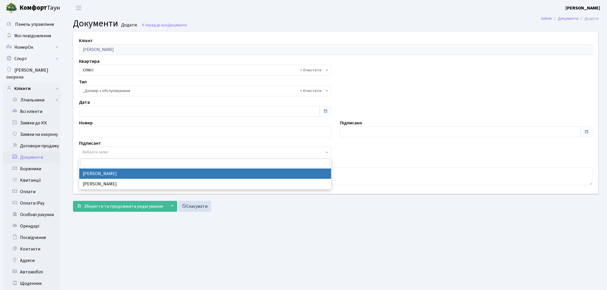
select select "74"
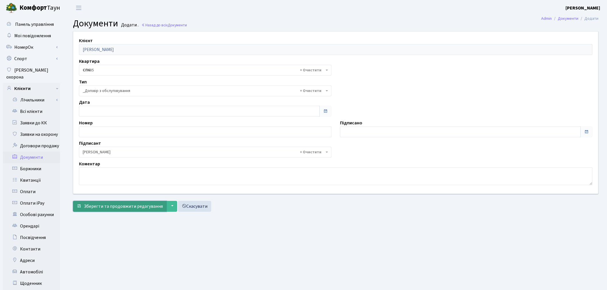
click at [102, 205] on span "Зберегти та продовжити редагування" at bounding box center [123, 206] width 79 height 6
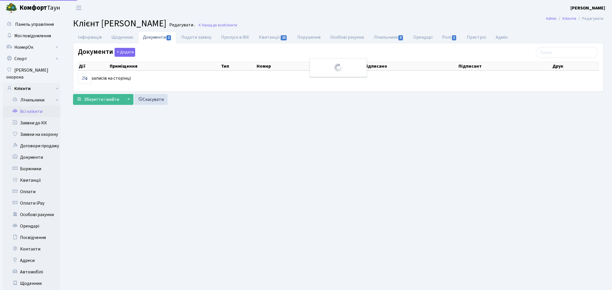
select select "25"
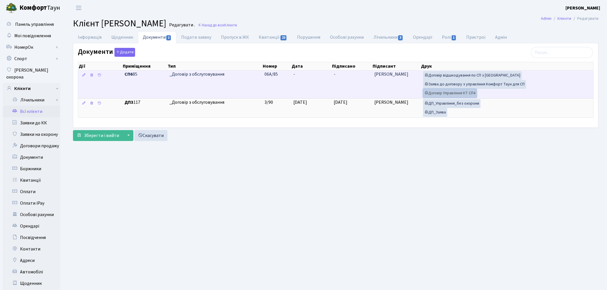
click at [446, 94] on link "Договір Управління КТ СП4" at bounding box center [450, 93] width 54 height 9
click at [442, 84] on link "Заява до договору з управління Комфорт Таун для СП" at bounding box center [474, 84] width 103 height 9
click at [454, 77] on link "Договір відшкодування по СП з Екві" at bounding box center [472, 75] width 99 height 9
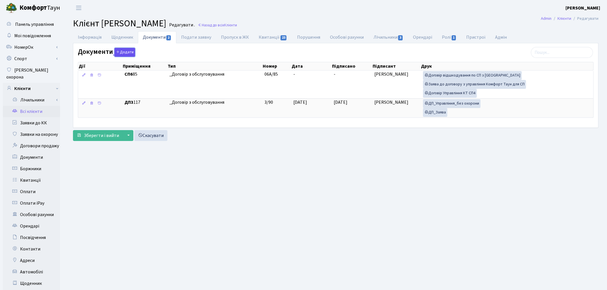
click at [125, 52] on button "Додати" at bounding box center [125, 52] width 21 height 9
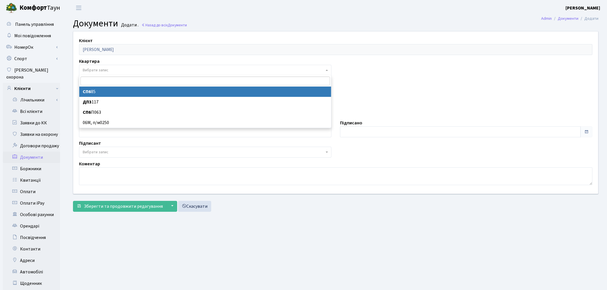
click at [106, 69] on span "Вибрати запис" at bounding box center [96, 70] width 26 height 6
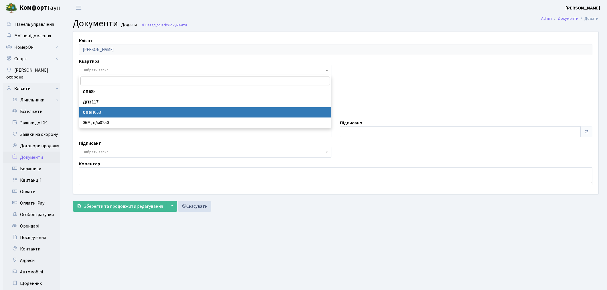
select select "160168"
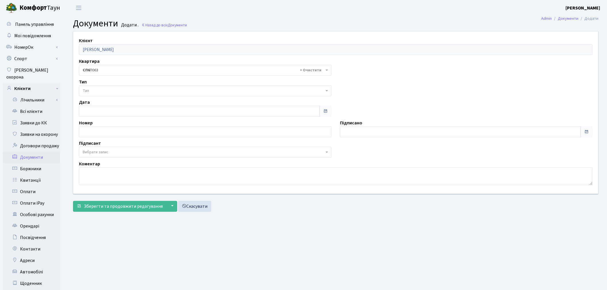
click at [105, 91] on span "Тип" at bounding box center [204, 91] width 242 height 6
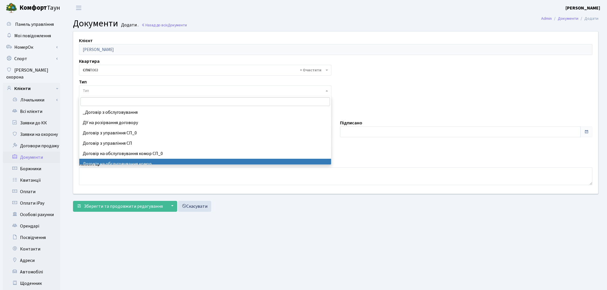
select select "309"
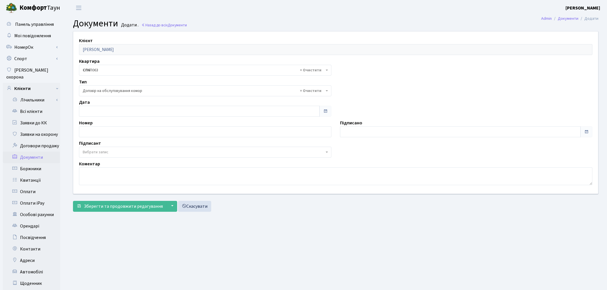
click at [116, 152] on span "Вибрати запис" at bounding box center [204, 152] width 242 height 6
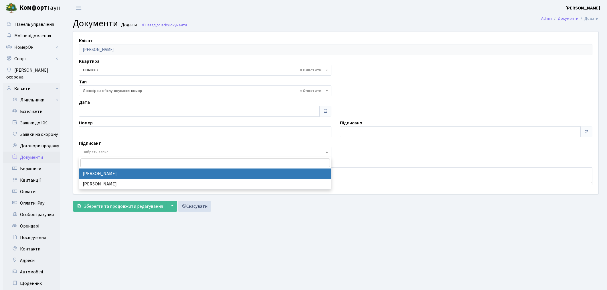
select select "74"
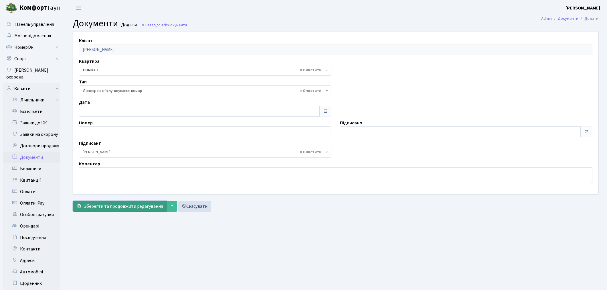
click at [120, 206] on span "Зберегти та продовжити редагування" at bounding box center [123, 206] width 79 height 6
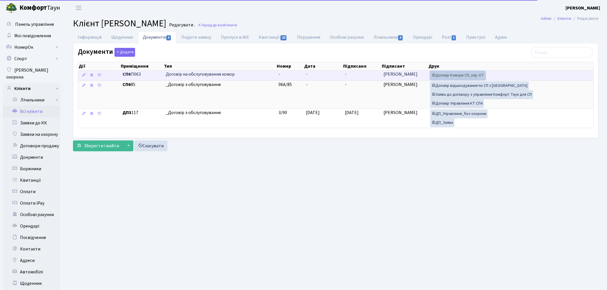
click at [462, 78] on link "Договір Комори СП, упр. КТ" at bounding box center [457, 75] width 55 height 9
